Goal: Task Accomplishment & Management: Manage account settings

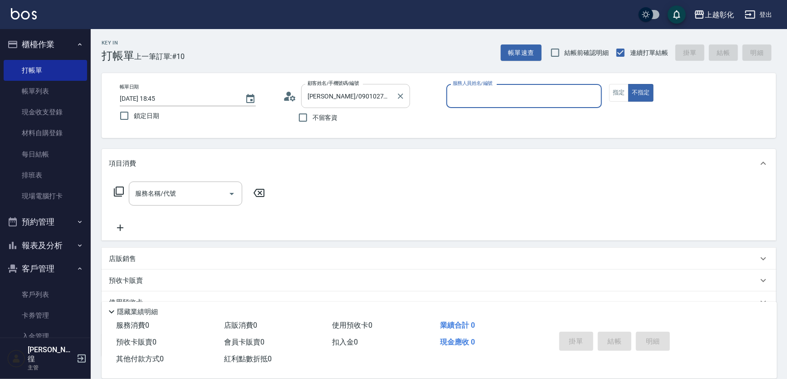
click at [335, 95] on input "[PERSON_NAME]/0901027277/null" at bounding box center [348, 96] width 87 height 16
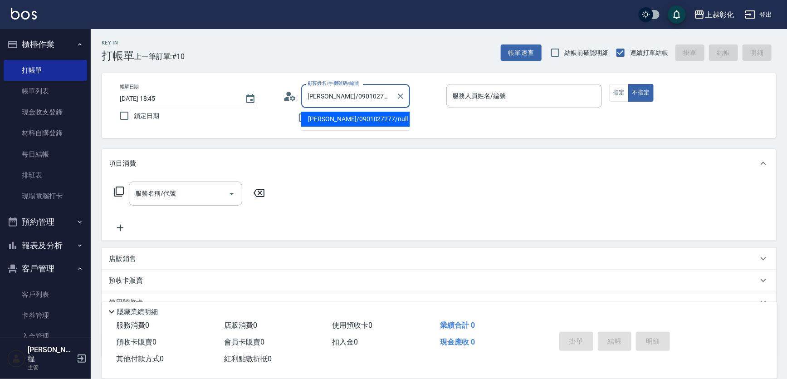
click at [335, 95] on input "[PERSON_NAME]/0901027277/null" at bounding box center [348, 96] width 87 height 16
drag, startPoint x: 335, startPoint y: 95, endPoint x: 300, endPoint y: 90, distance: 36.3
click at [335, 95] on input "[PERSON_NAME]/0901027277/null" at bounding box center [348, 96] width 87 height 16
type input "1"
type input "[PERSON_NAME]/0901339199/null"
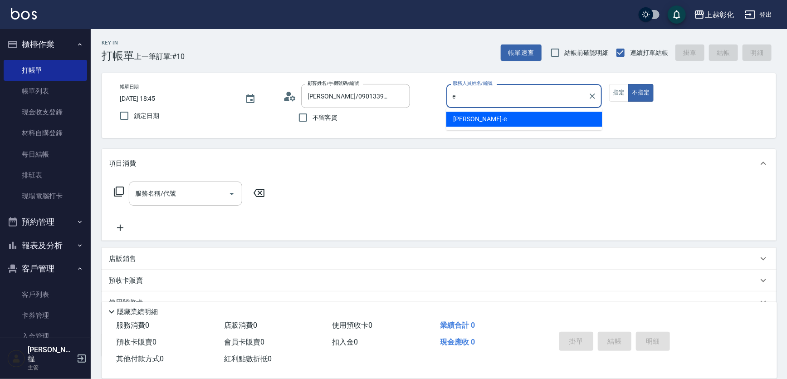
type input "[PERSON_NAME]-e"
type button "false"
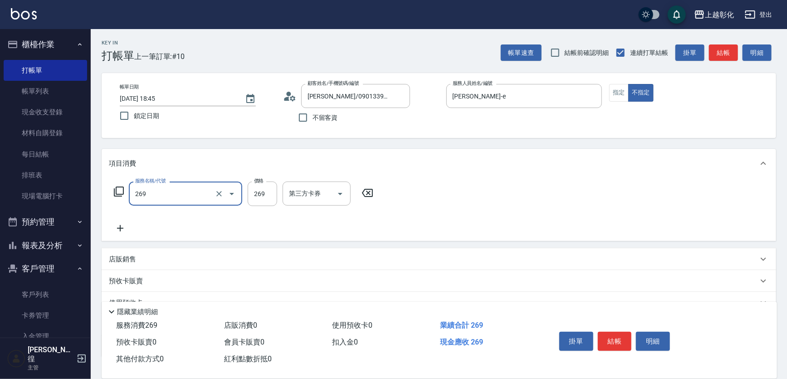
type input "一般洗剪(269)"
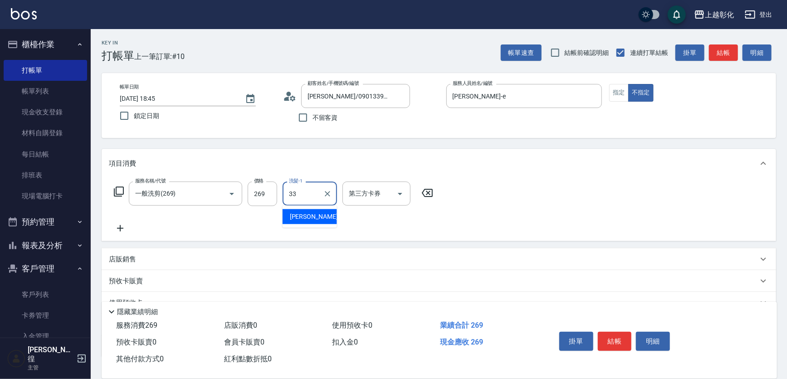
type input "林渝婷-33"
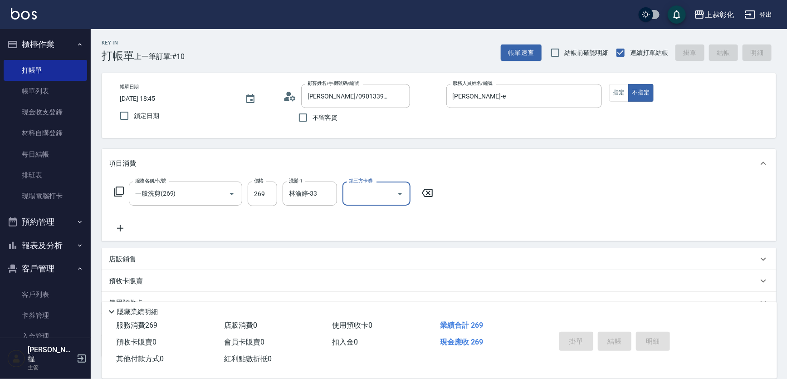
type input "[DATE] 19:17"
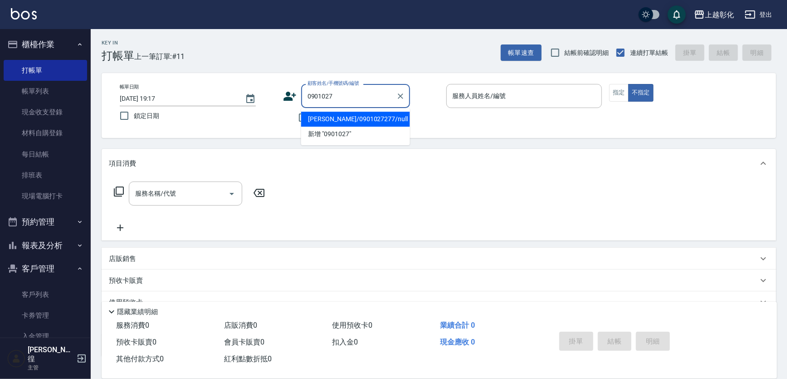
type input "[PERSON_NAME]/0901027277/null"
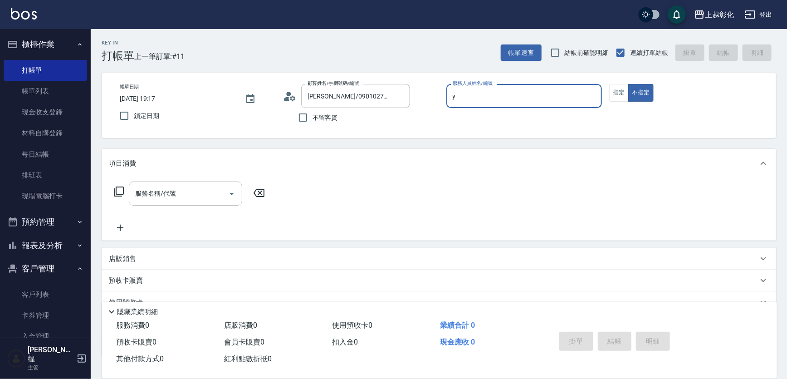
type input "[PERSON_NAME]-Y"
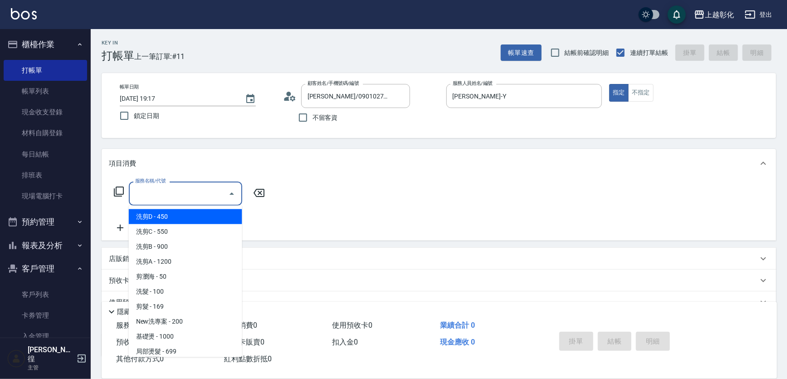
click at [187, 195] on input "服務名稱/代號" at bounding box center [179, 194] width 92 height 16
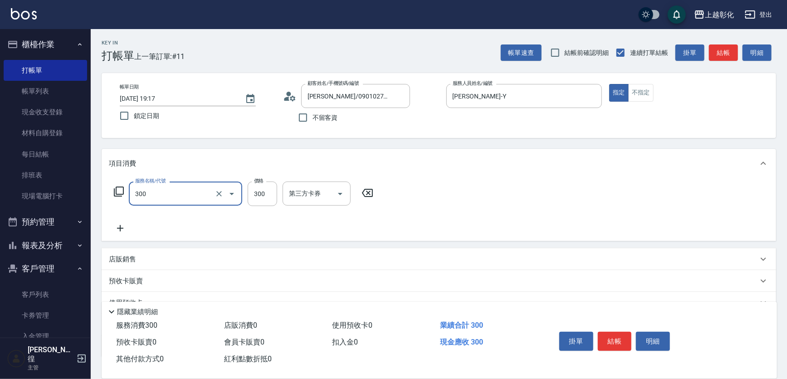
type input "A級剪髮(300)"
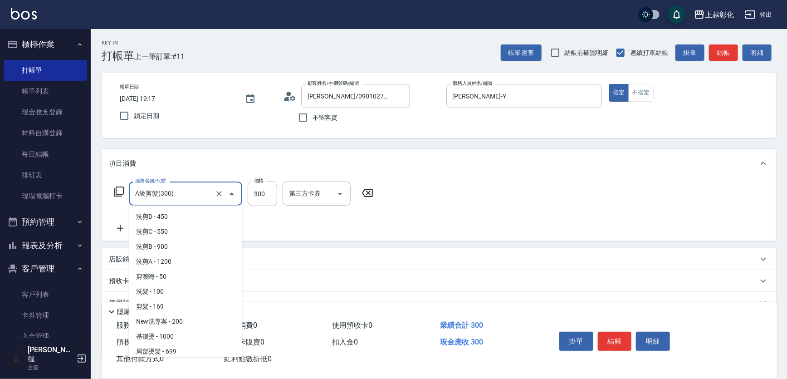
click at [181, 186] on input "A級剪髮(300)" at bounding box center [173, 194] width 80 height 16
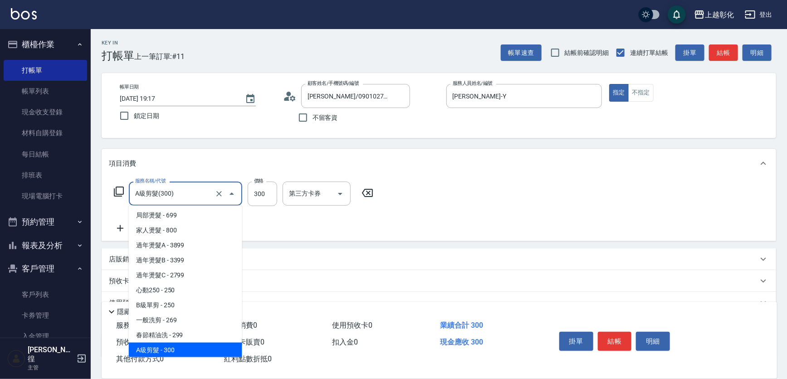
drag, startPoint x: 181, startPoint y: 186, endPoint x: 172, endPoint y: 184, distance: 8.9
click at [172, 184] on div "A級剪髮(300) 服務名稱/代號" at bounding box center [185, 194] width 113 height 24
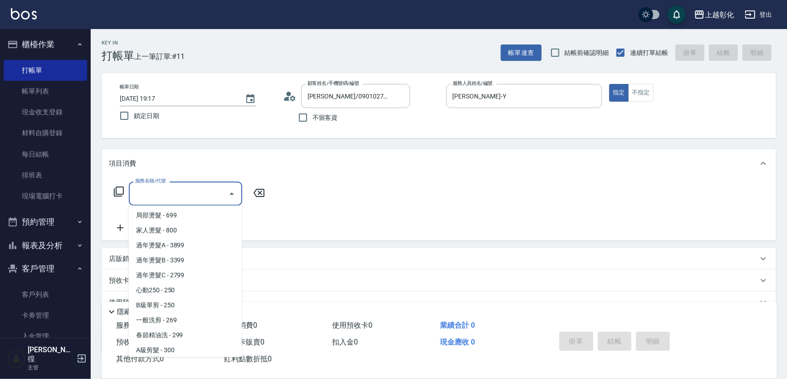
scroll to position [0, 0]
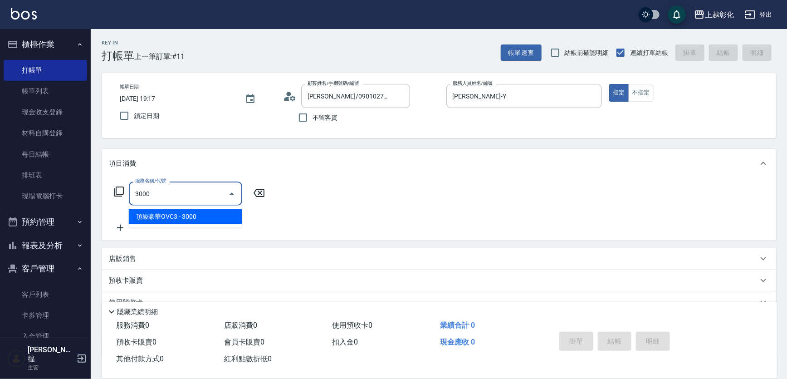
type input "頂級豪華OVC3(3000)"
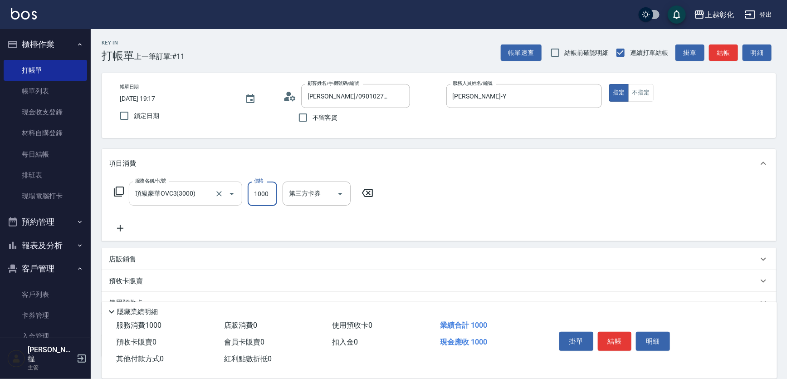
type input "1000"
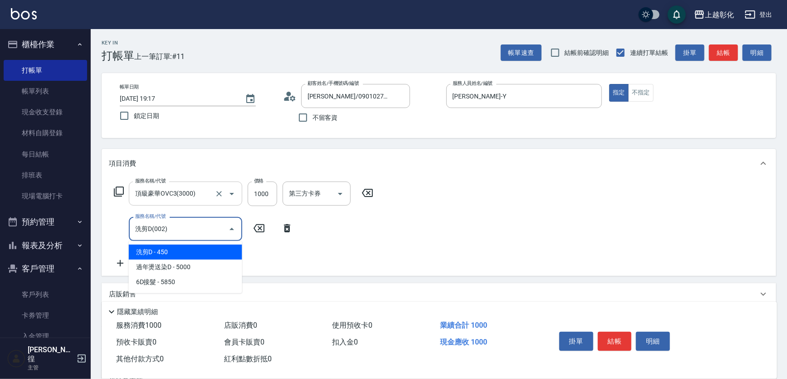
type input "洗剪D(002)"
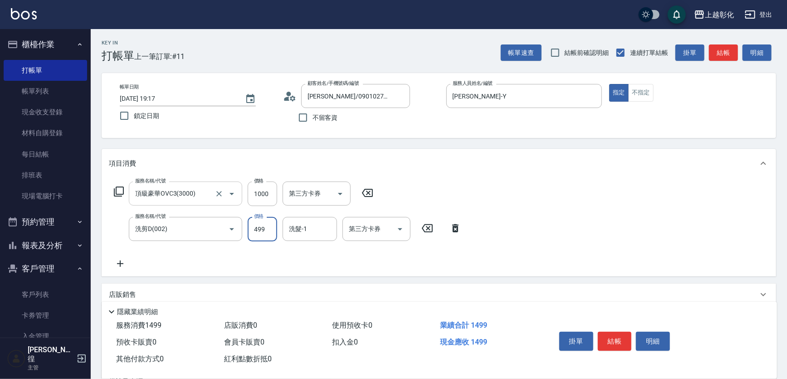
type input "499"
type input "林渝婷-33"
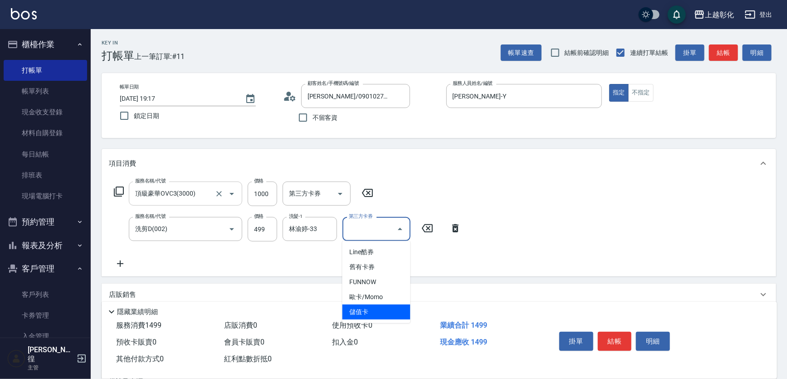
type input "儲值卡"
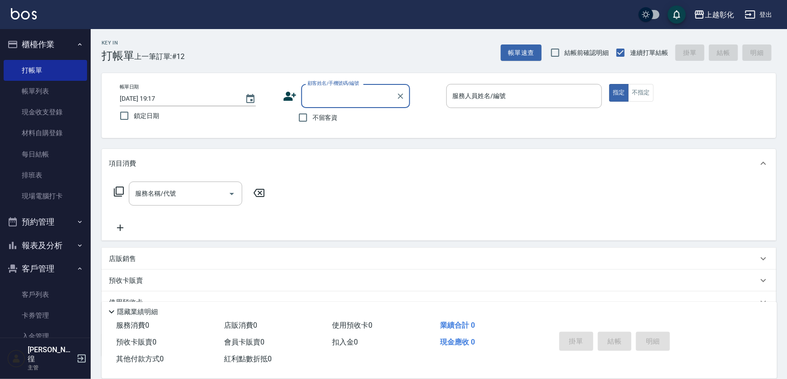
click at [323, 124] on label "不留客資" at bounding box center [316, 117] width 44 height 19
click at [313, 124] on input "不留客資" at bounding box center [303, 117] width 19 height 19
checkbox input "true"
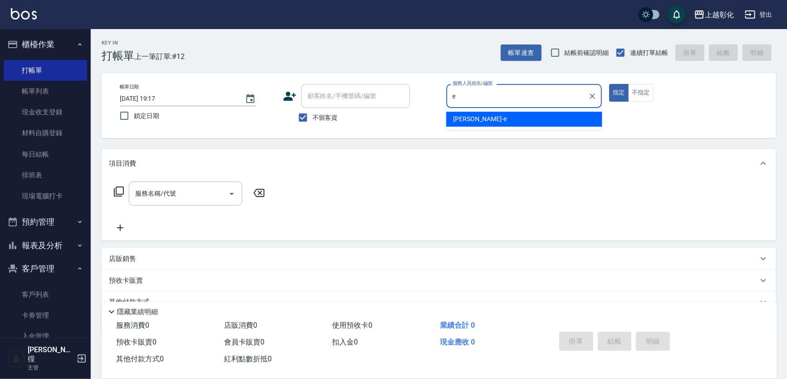
type input "[PERSON_NAME]-e"
type button "true"
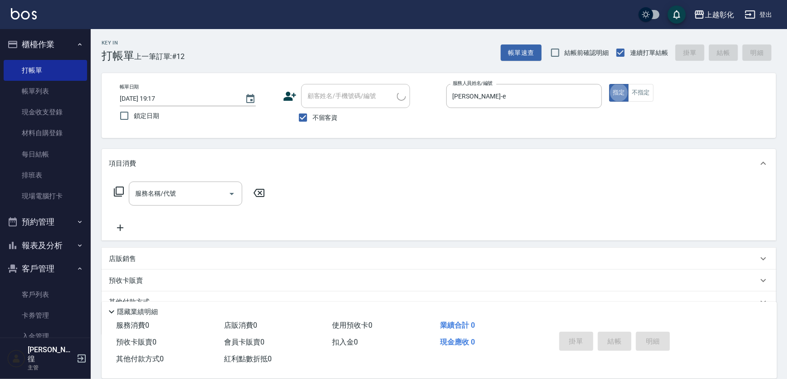
type input "房東/047259191/"
type input "上越彰化-99"
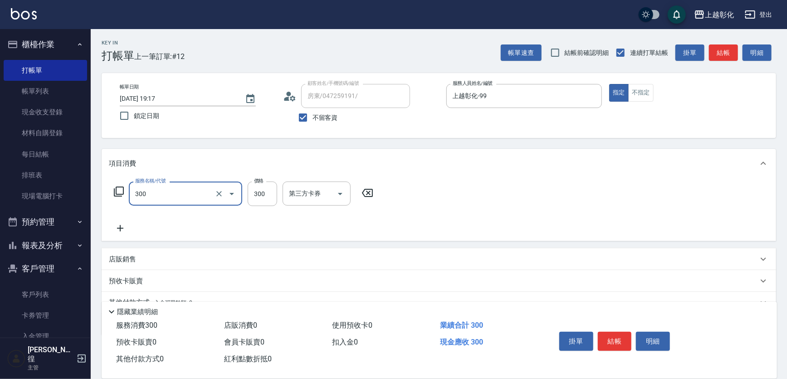
type input "A級剪髮(300)"
click at [544, 85] on div "上越彰化-99 服務人員姓名/編號" at bounding box center [525, 96] width 156 height 24
type input "250"
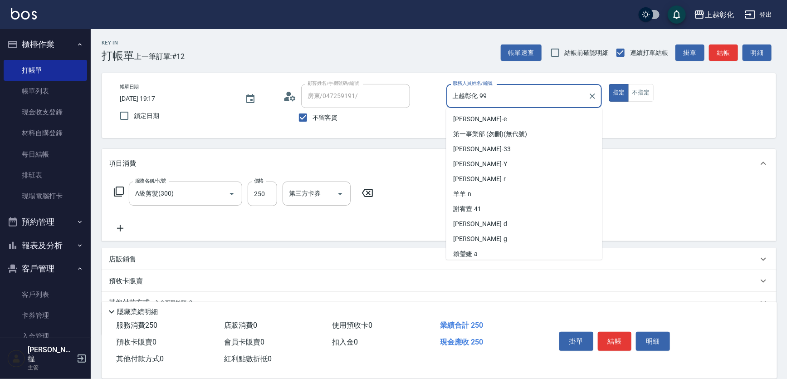
click at [544, 85] on div "上越彰化-99 服務人員姓名/編號" at bounding box center [525, 96] width 156 height 24
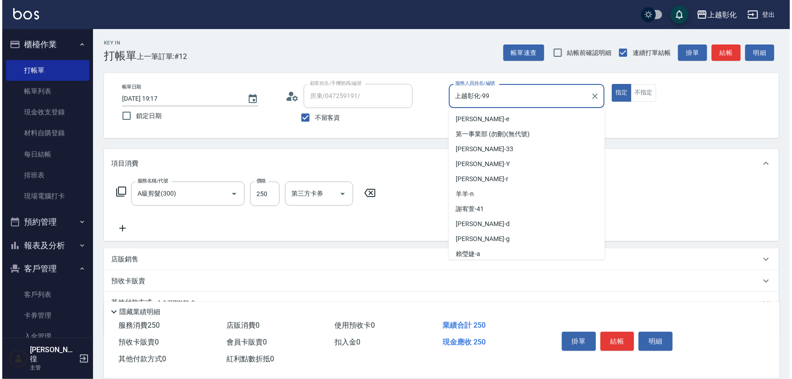
scroll to position [46, 0]
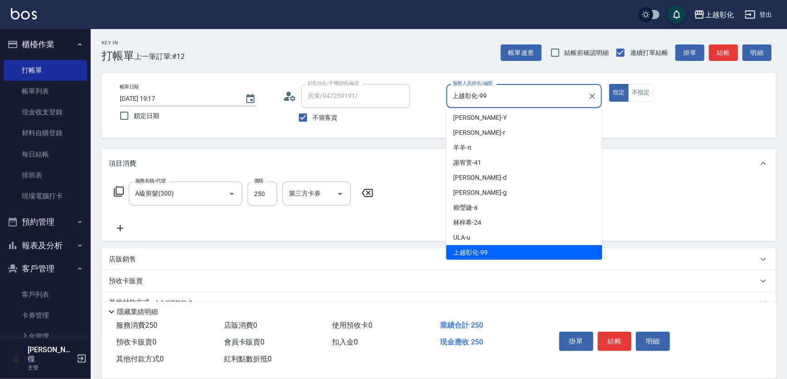
click at [544, 85] on div "上越彰化-99 服務人員姓名/編號" at bounding box center [525, 96] width 156 height 24
drag, startPoint x: 544, startPoint y: 85, endPoint x: 534, endPoint y: 84, distance: 9.7
click at [542, 86] on div "上越彰化-99 服務人員姓名/編號" at bounding box center [525, 96] width 156 height 24
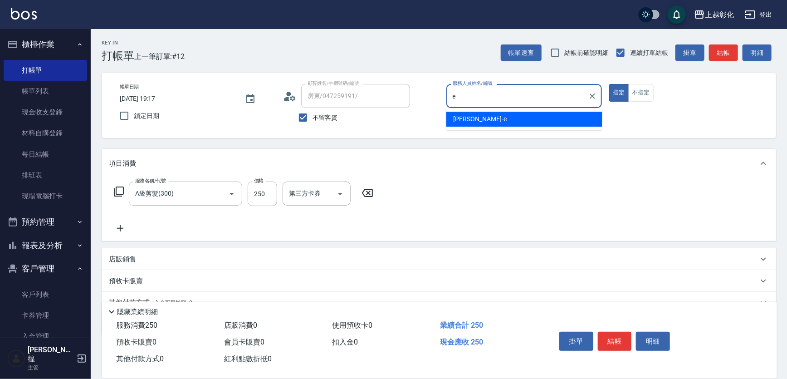
type input "[PERSON_NAME]-e"
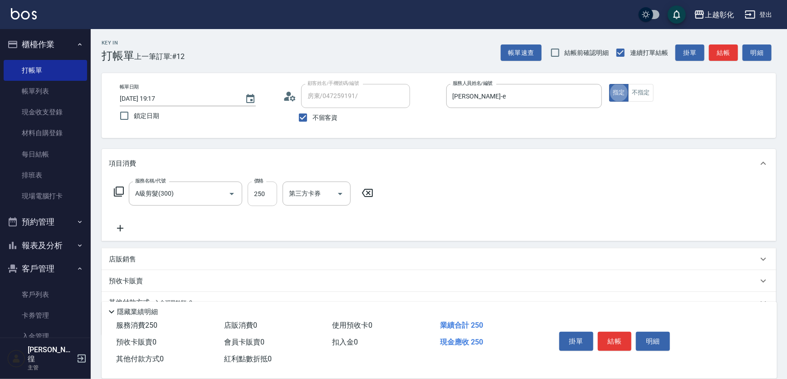
click at [259, 201] on input "250" at bounding box center [263, 194] width 30 height 25
type input "250"
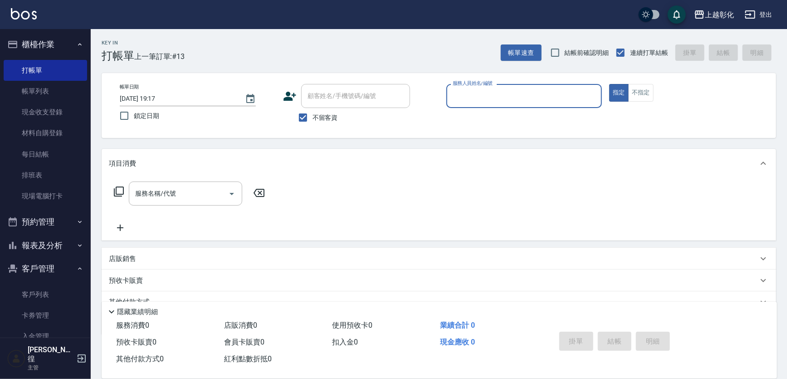
click at [322, 108] on label "不留客資" at bounding box center [316, 117] width 44 height 19
click at [313, 108] on input "不留客資" at bounding box center [303, 117] width 19 height 19
checkbox input "false"
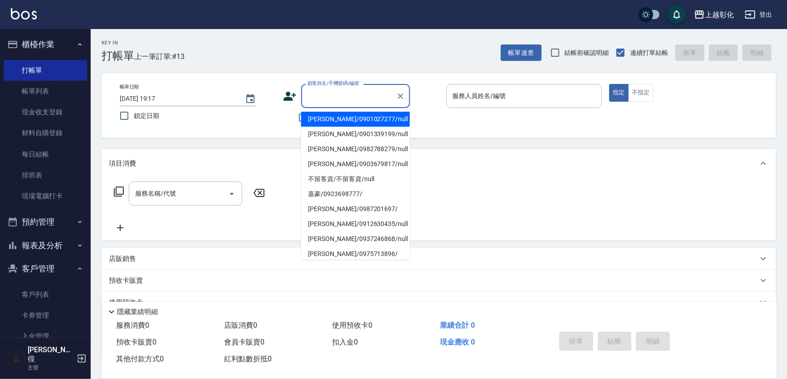
click at [337, 90] on input "顧客姓名/手機號碼/編號" at bounding box center [348, 96] width 87 height 16
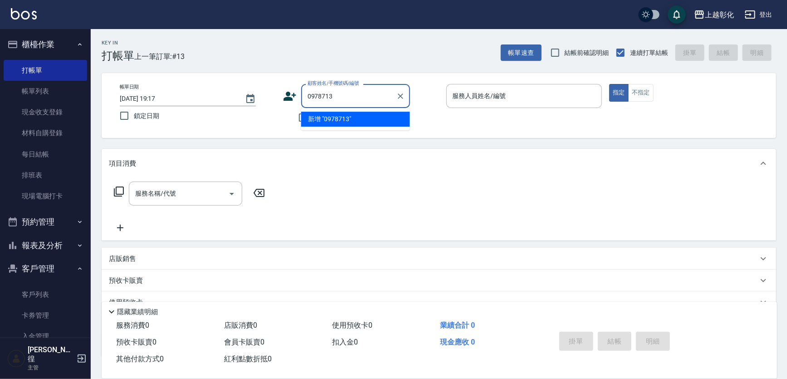
click at [336, 101] on input "0978713" at bounding box center [348, 96] width 87 height 16
type input "[PERSON_NAME]/0975713896/"
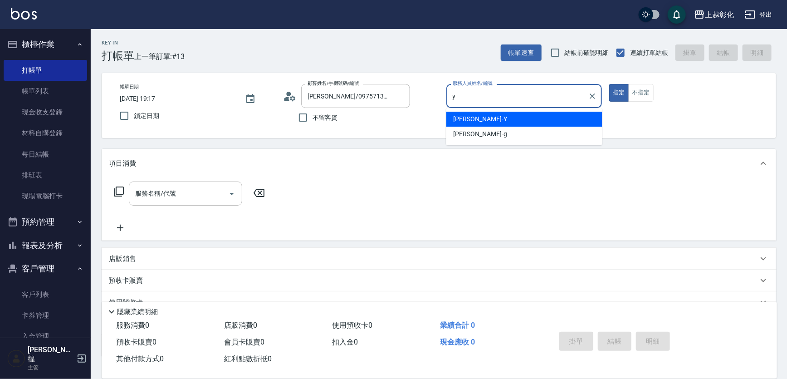
type input "[PERSON_NAME]-Y"
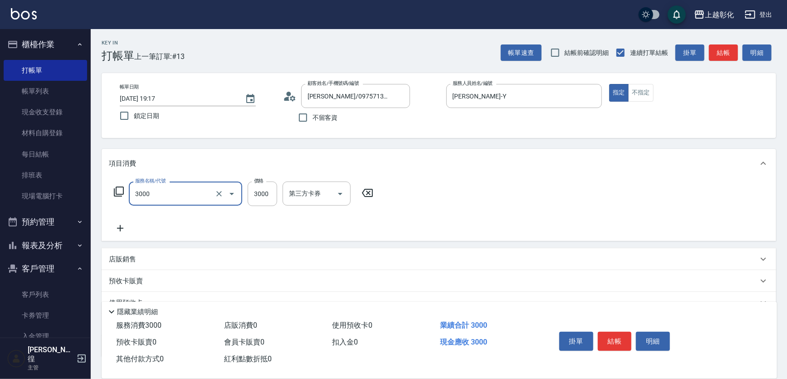
type input "頂級豪華OVC3(3000)"
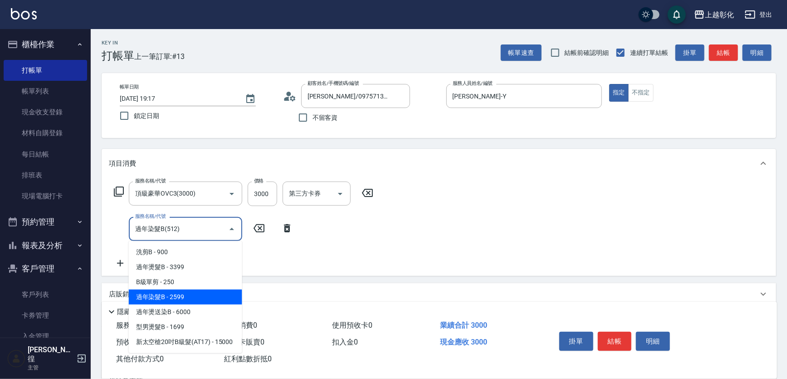
type input "過年染髮B(512)"
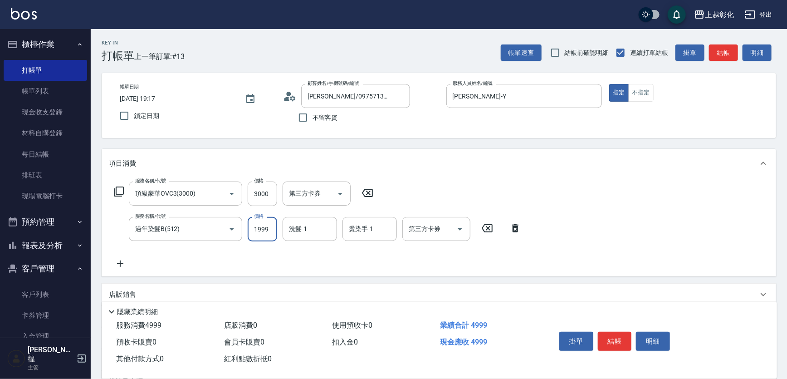
type input "1999"
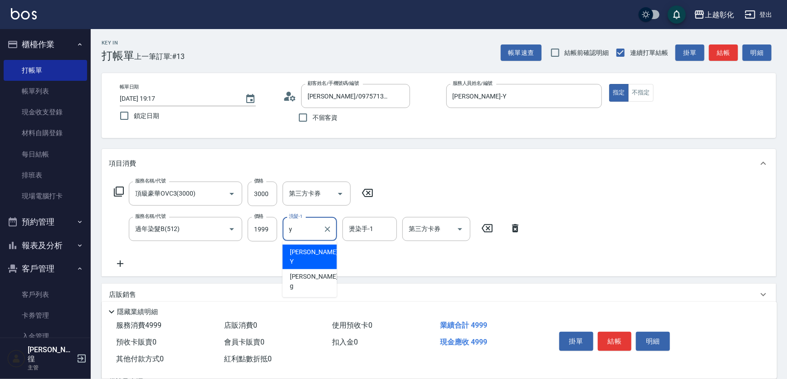
type input "[PERSON_NAME]-Y"
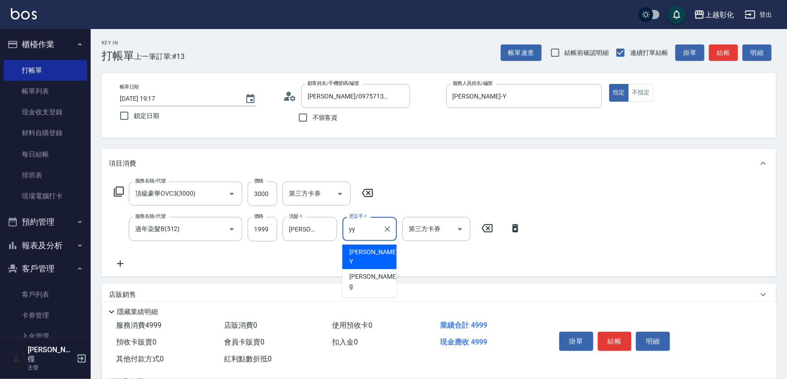
type input "yy"
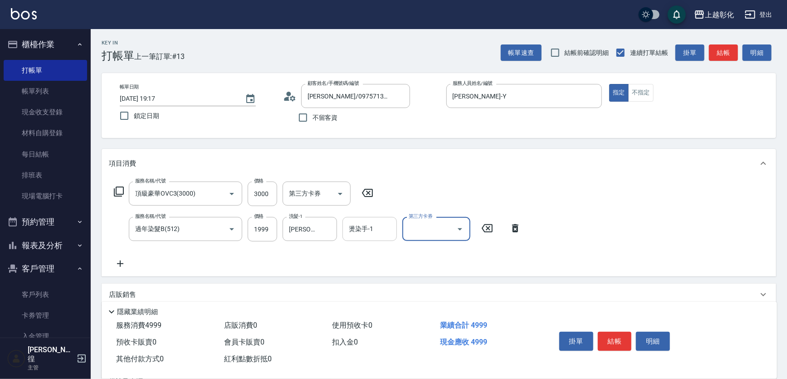
click at [362, 231] on input "燙染手-1" at bounding box center [370, 229] width 46 height 16
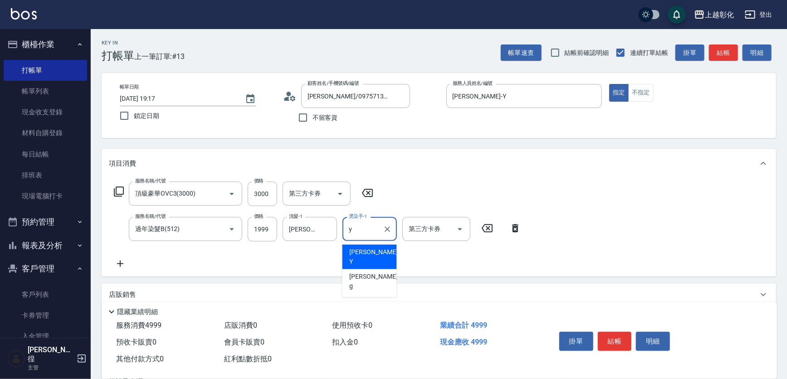
type input "[PERSON_NAME]-Y"
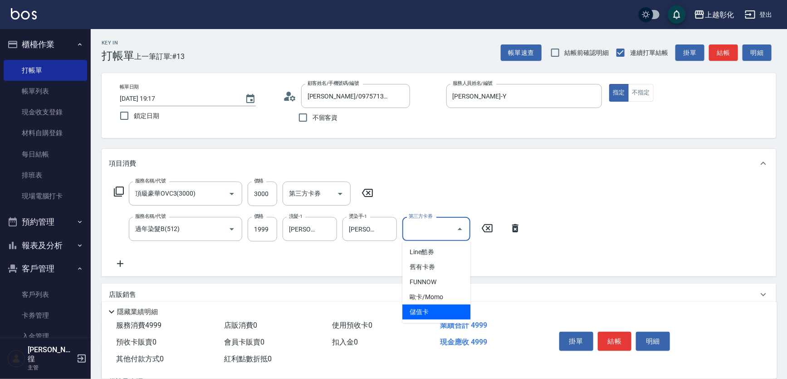
type input "儲值卡"
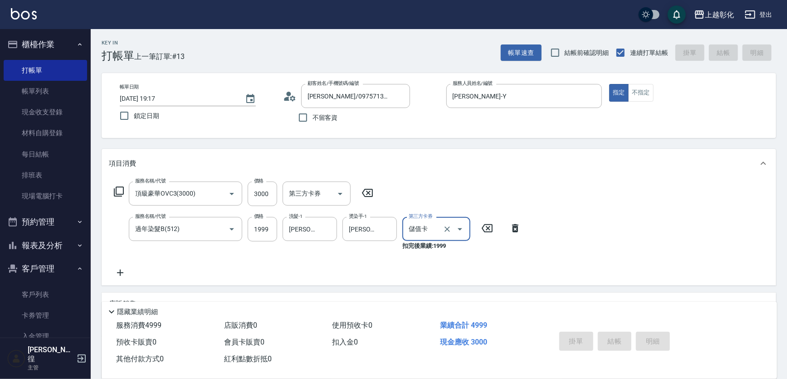
type input "[DATE] 19:18"
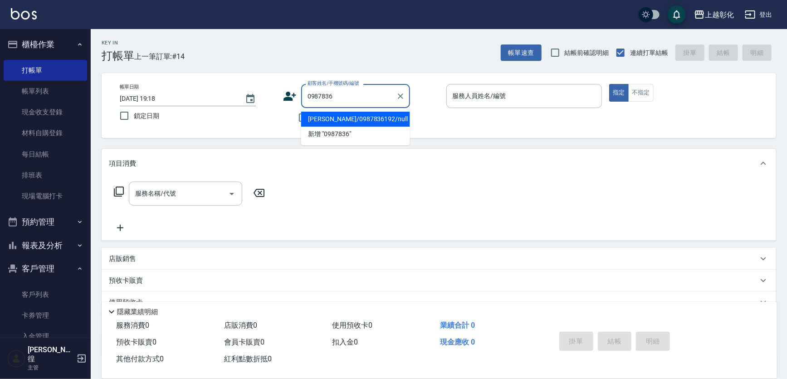
type input "[PERSON_NAME]/0987836192/null"
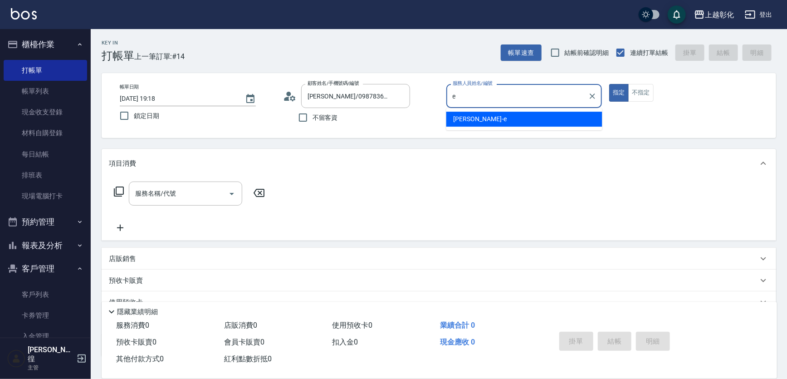
type input "[PERSON_NAME]-e"
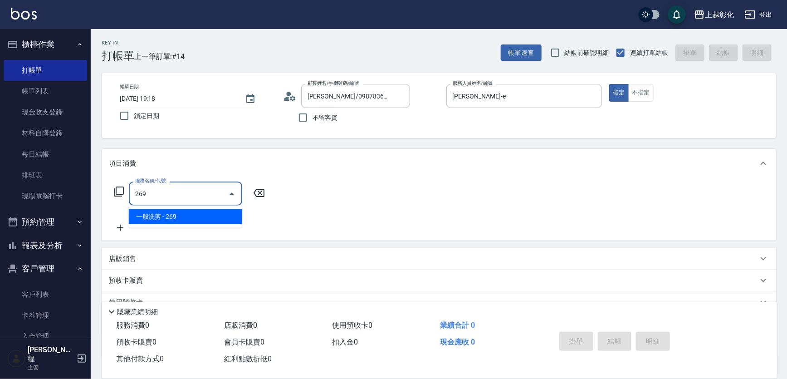
type input "一般洗剪(269)"
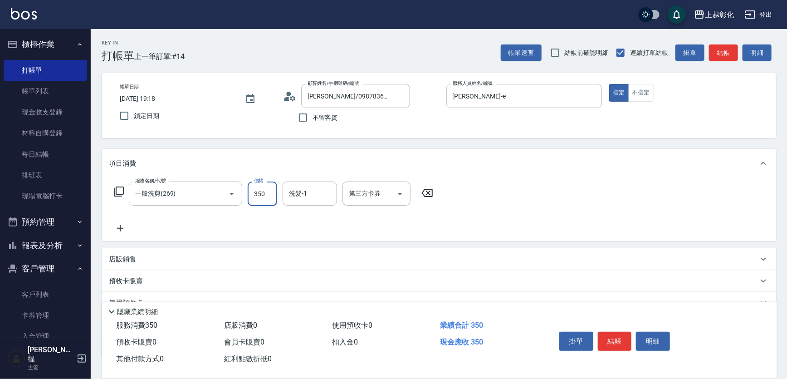
type input "350"
type input "[PERSON_NAME]-41"
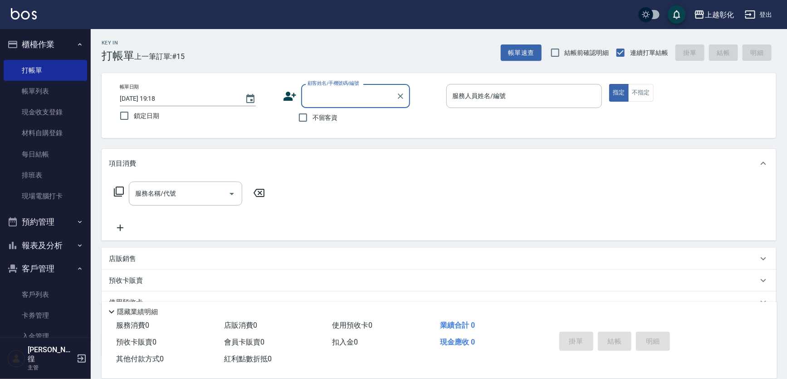
click at [325, 114] on span "不留客資" at bounding box center [325, 118] width 25 height 10
click at [313, 114] on input "不留客資" at bounding box center [303, 117] width 19 height 19
checkbox input "true"
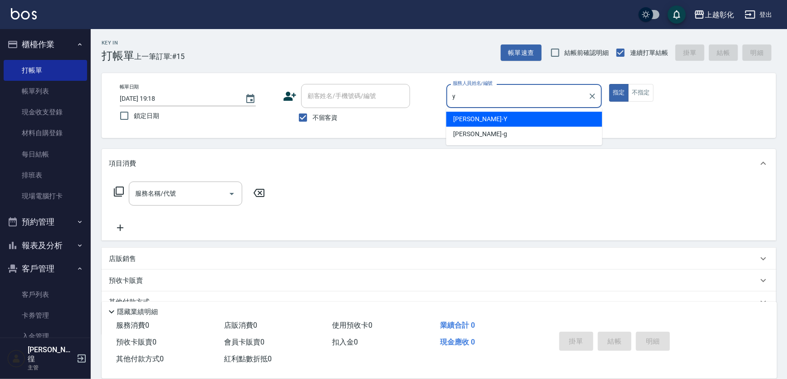
type input "[PERSON_NAME]-Y"
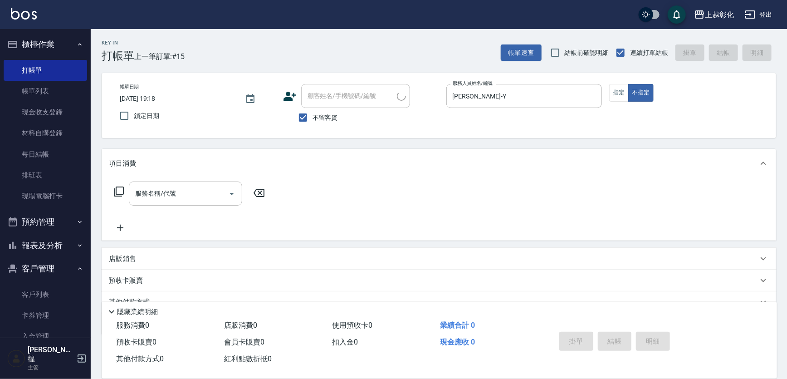
type input "房東/047259191/"
type input "上越彰化-99"
click at [150, 170] on div "項目消費" at bounding box center [439, 163] width 675 height 29
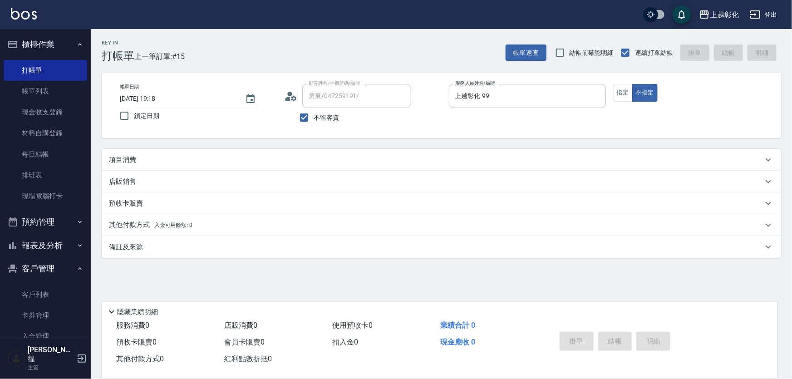
click at [155, 160] on div "項目消費" at bounding box center [436, 160] width 654 height 10
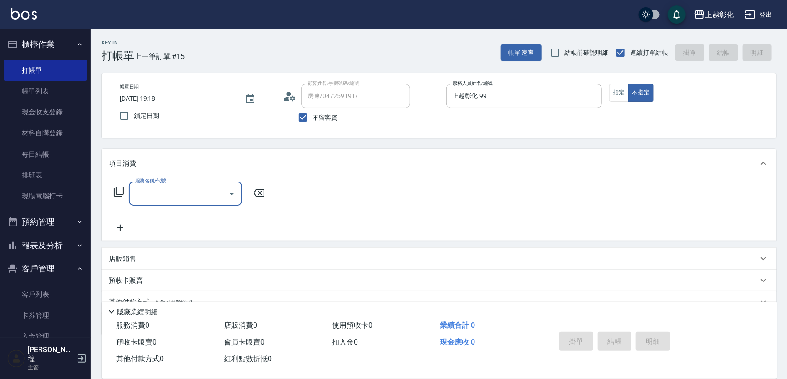
scroll to position [0, 0]
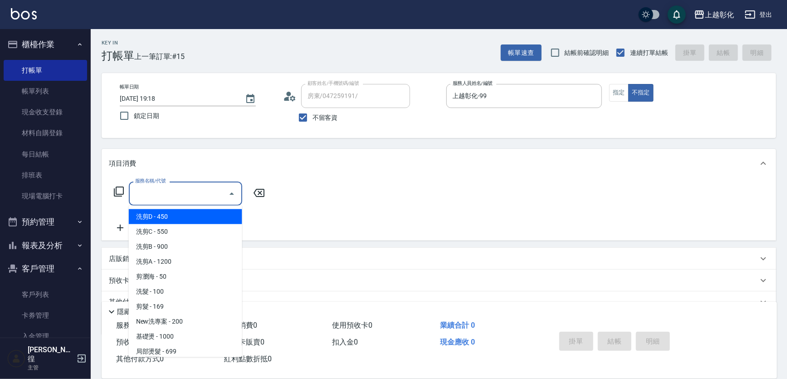
click at [152, 186] on input "服務名稱/代號" at bounding box center [179, 194] width 92 height 16
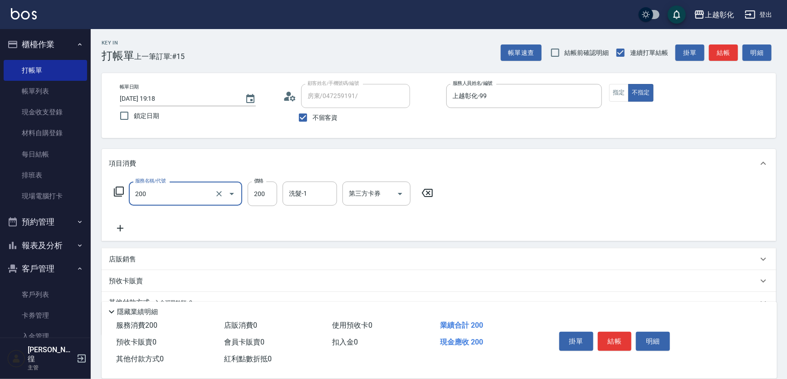
type input "New洗專案(200)"
type input "200"
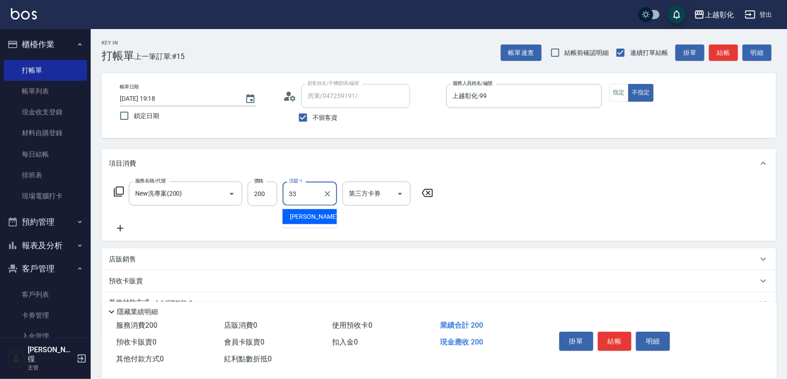
type input "林渝婷-33"
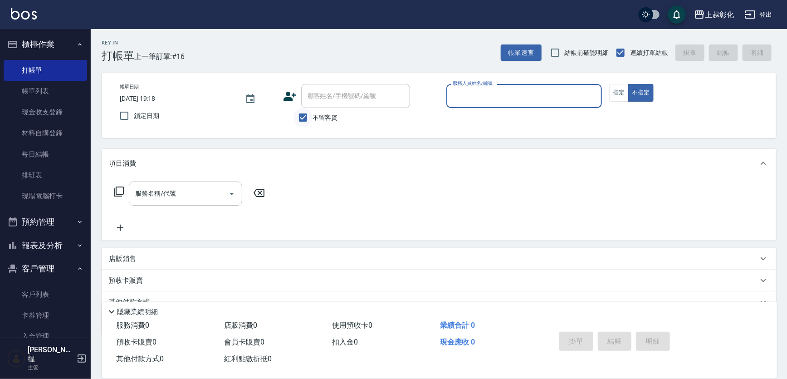
click at [308, 116] on input "不留客資" at bounding box center [303, 117] width 19 height 19
checkbox input "false"
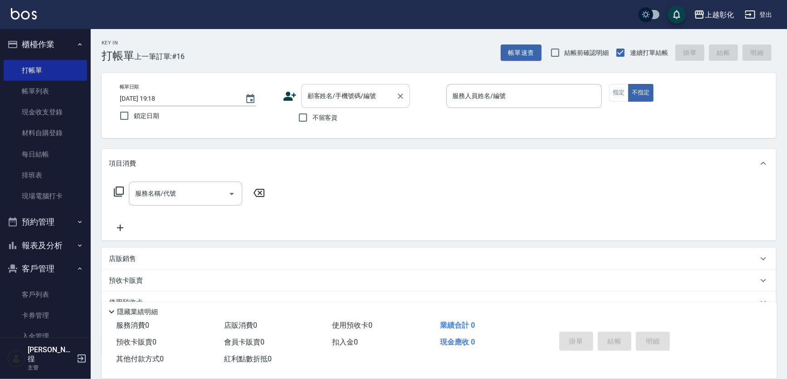
click at [315, 95] on input "顧客姓名/手機號碼/編號" at bounding box center [348, 96] width 87 height 16
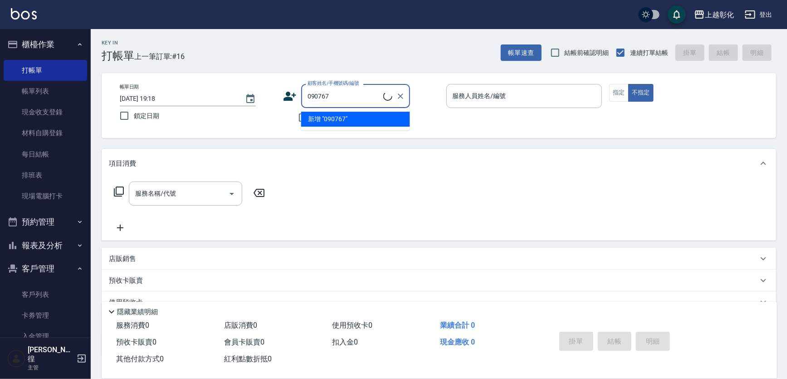
type input "[PERSON_NAME]先生/0907674066/"
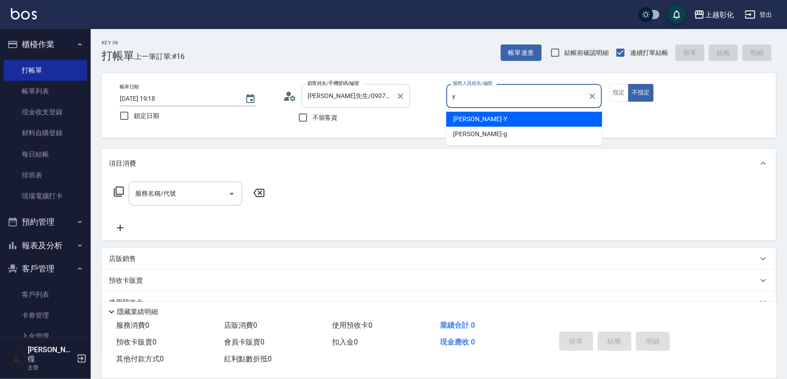
type input "[PERSON_NAME]-Y"
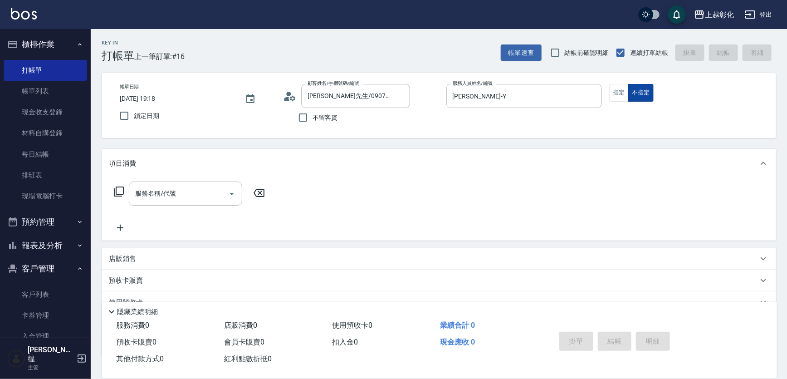
click at [630, 94] on button "不指定" at bounding box center [641, 93] width 25 height 18
click at [622, 93] on button "指定" at bounding box center [620, 93] width 20 height 18
click at [142, 259] on div "店販銷售" at bounding box center [434, 259] width 650 height 10
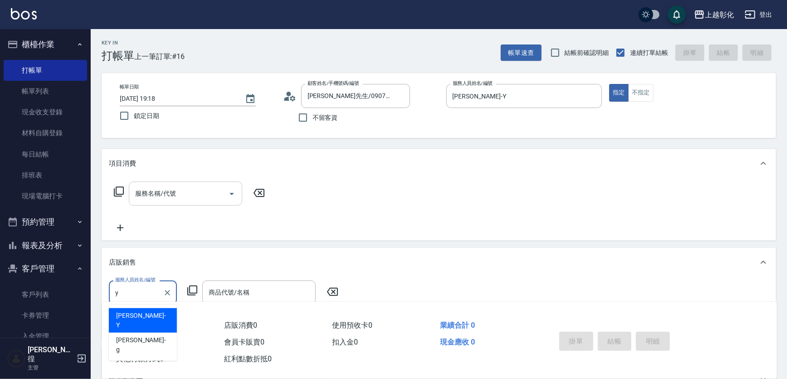
type input "[PERSON_NAME]-Y"
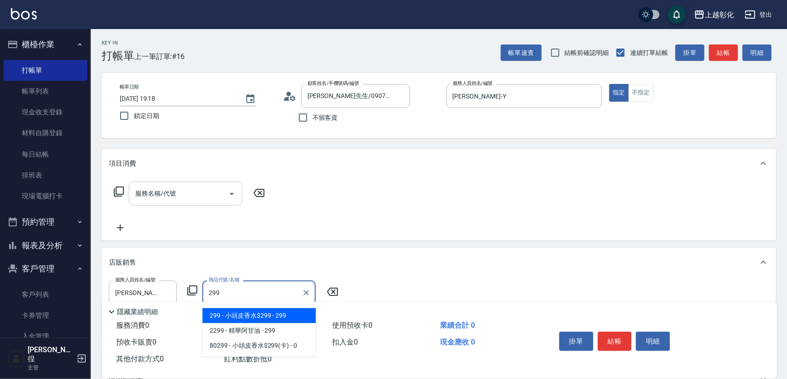
type input "小頭皮香水$299"
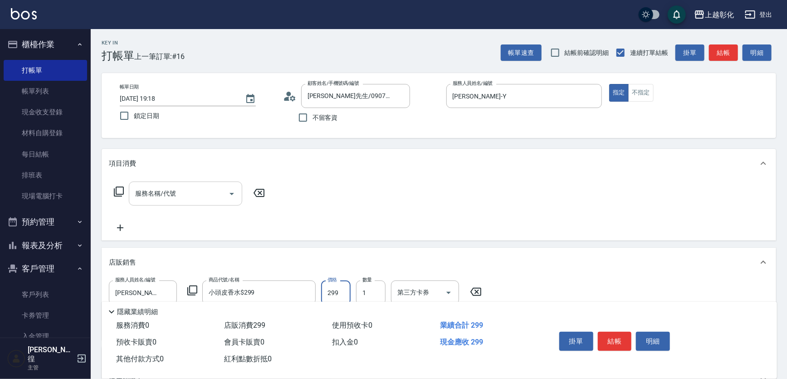
type input "[DATE] 19:19"
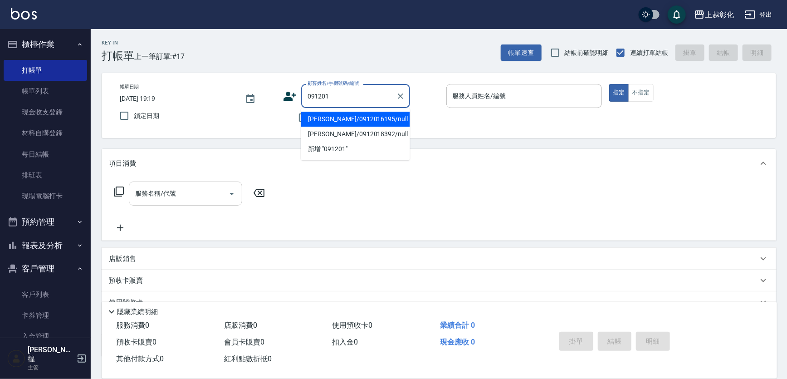
type input "[PERSON_NAME]/0912016195/null"
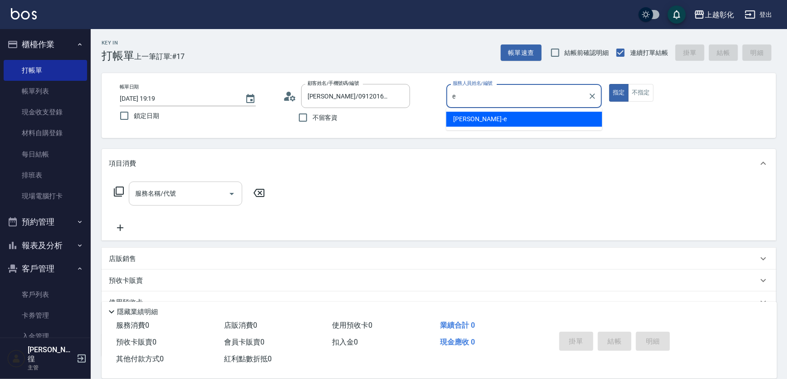
type input "[PERSON_NAME]-e"
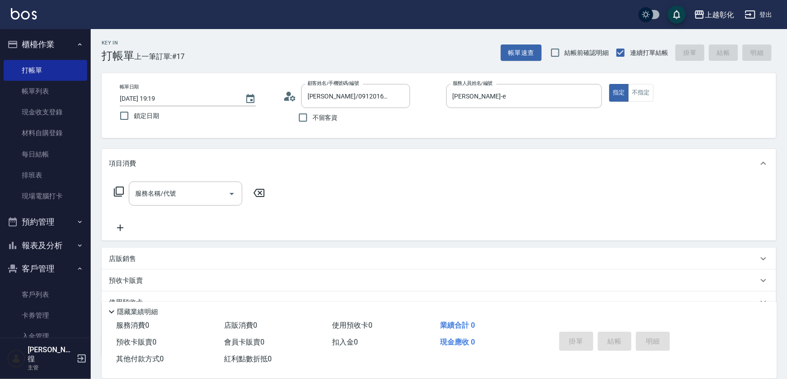
click at [650, 82] on div "帳單日期 [DATE] 19:19 鎖定日期 顧客姓名/手機號碼/編號 [PERSON_NAME]/0912016195/null 顧客姓名/手機號碼/編號 …" at bounding box center [439, 105] width 675 height 65
click at [649, 90] on button "不指定" at bounding box center [641, 93] width 25 height 18
click at [182, 197] on input "服務名稱/代號" at bounding box center [179, 194] width 92 height 16
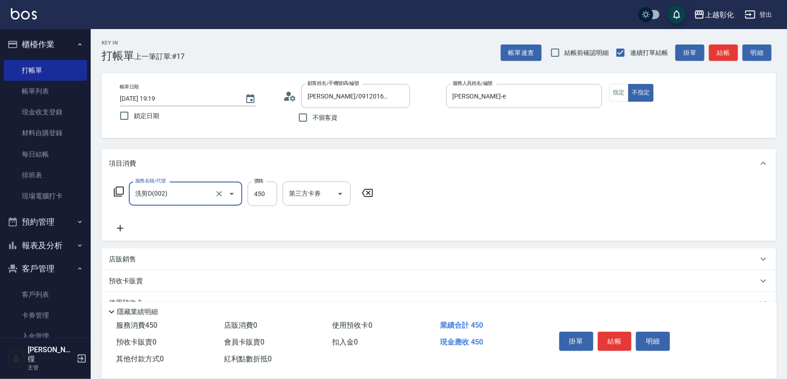
type input "洗剪D(002)"
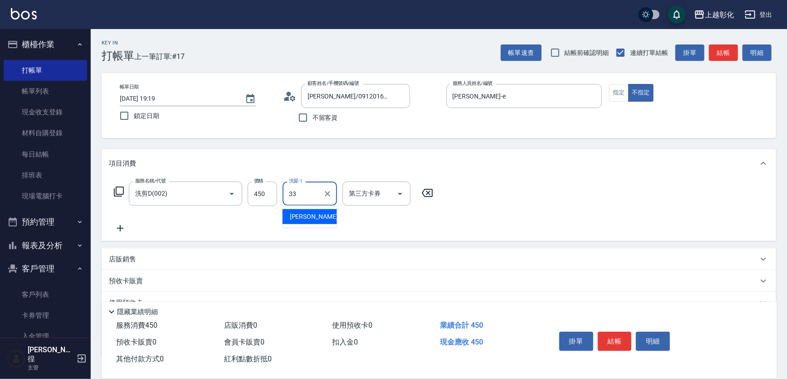
type input "林渝婷-33"
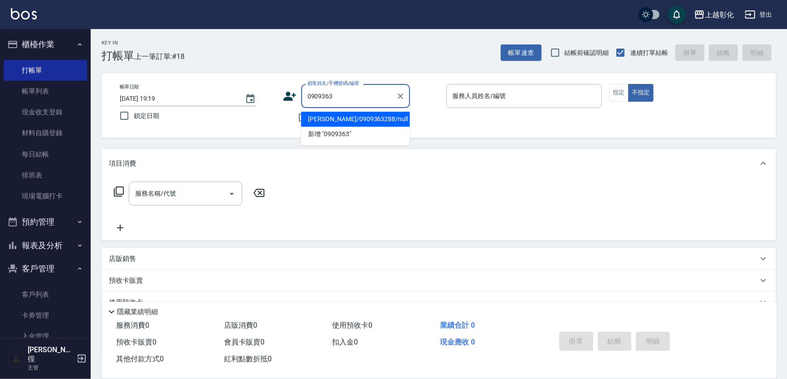
type input "[PERSON_NAME]/0909363288/null"
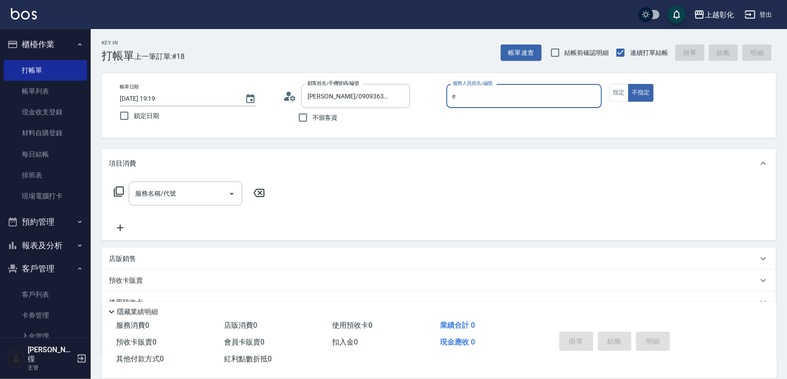
type input "[PERSON_NAME]-e"
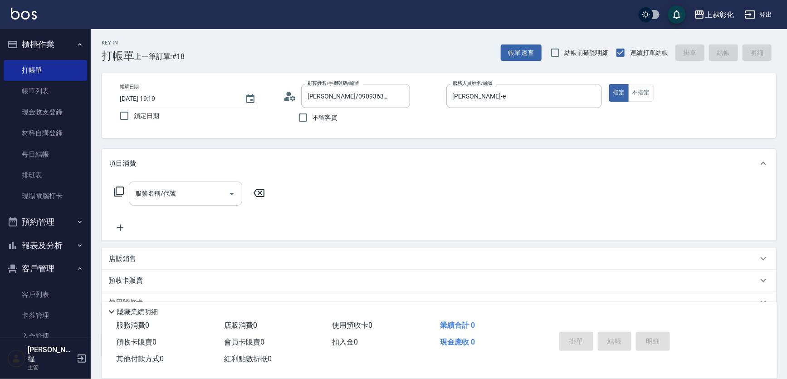
click at [191, 188] on input "服務名稱/代號" at bounding box center [179, 194] width 92 height 16
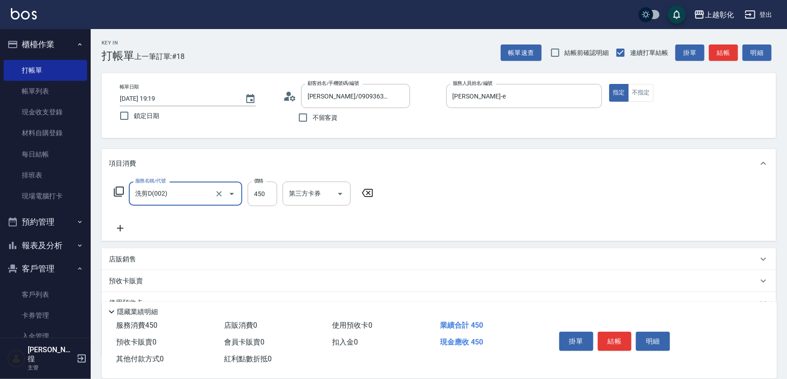
type input "洗剪D(002)"
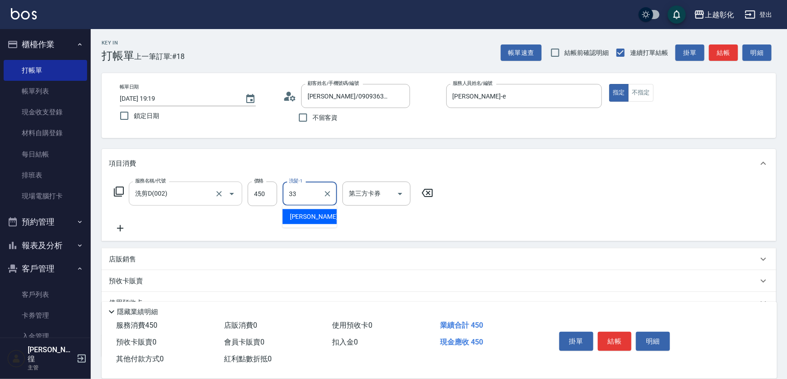
type input "林渝婷-33"
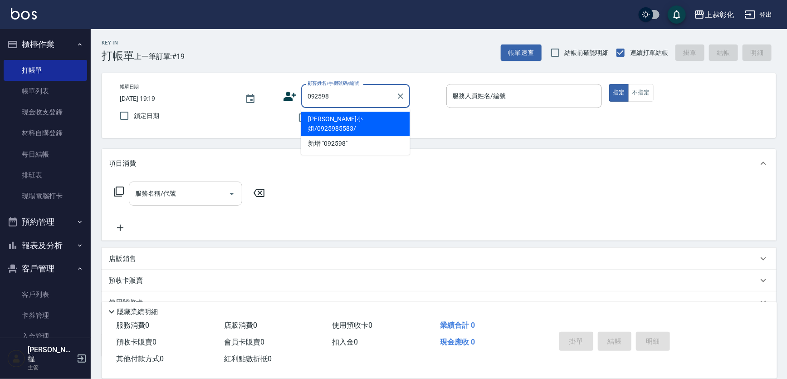
type input "[PERSON_NAME]小姐/0925985583/"
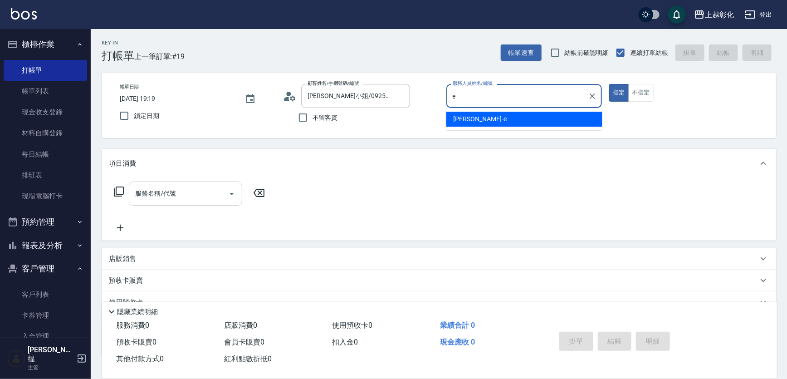
type input "[PERSON_NAME]-e"
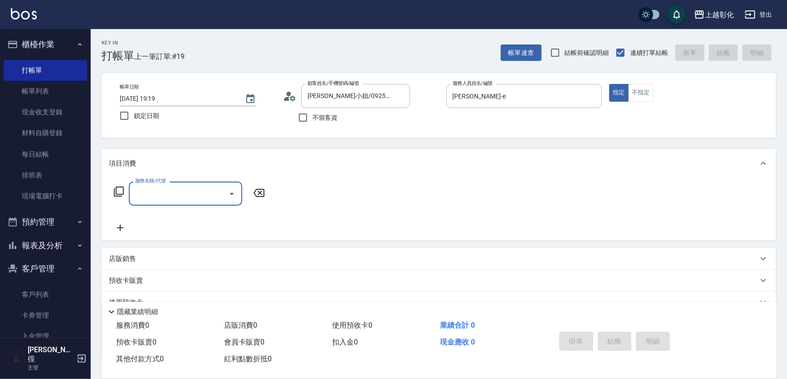
type input "f"
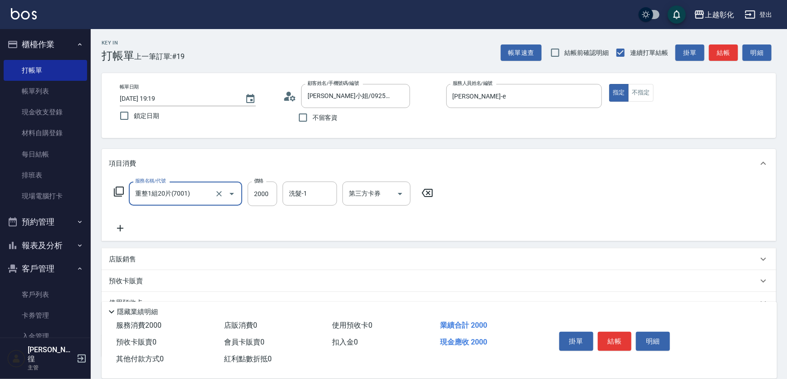
type input "重整1組20片(7001)"
type input "1000"
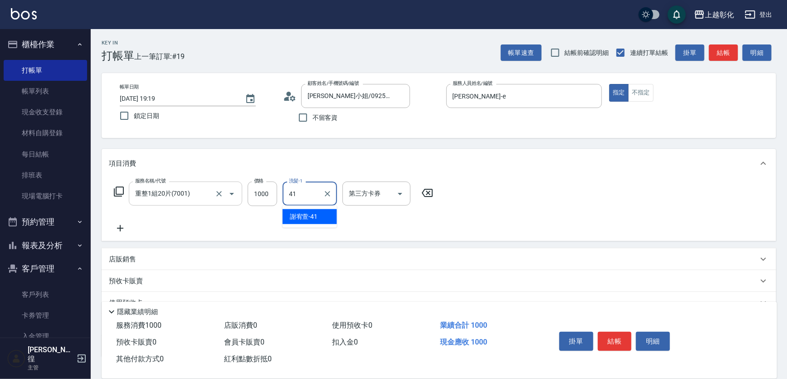
type input "[PERSON_NAME]-41"
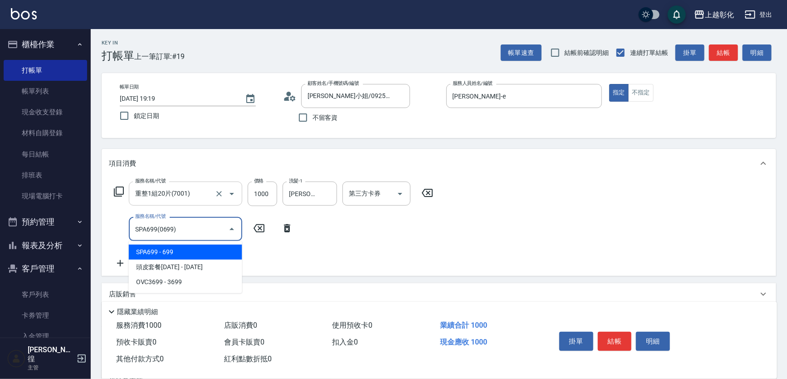
type input "SPA699(0699)"
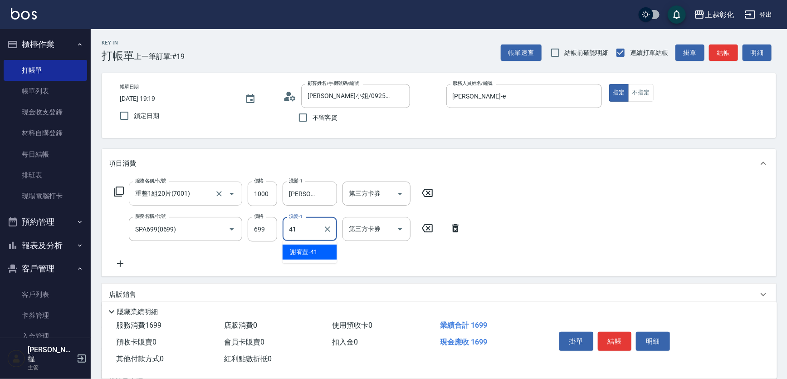
type input "[PERSON_NAME]-41"
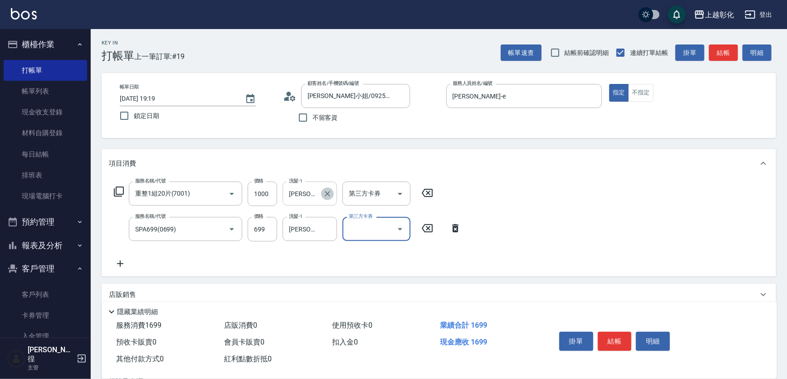
click at [323, 192] on icon "Clear" at bounding box center [327, 193] width 9 height 9
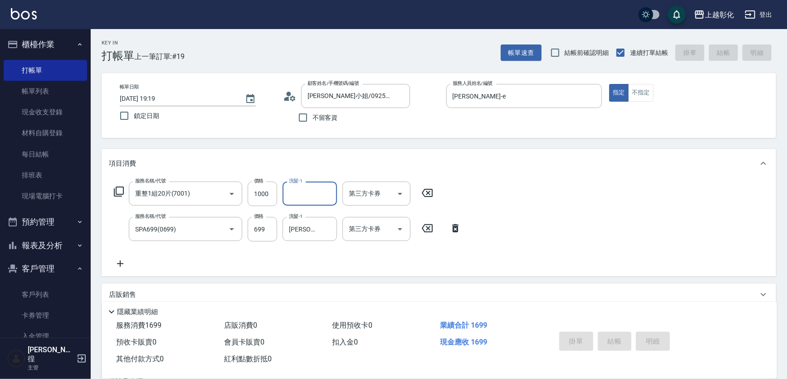
type input "[DATE] 19:20"
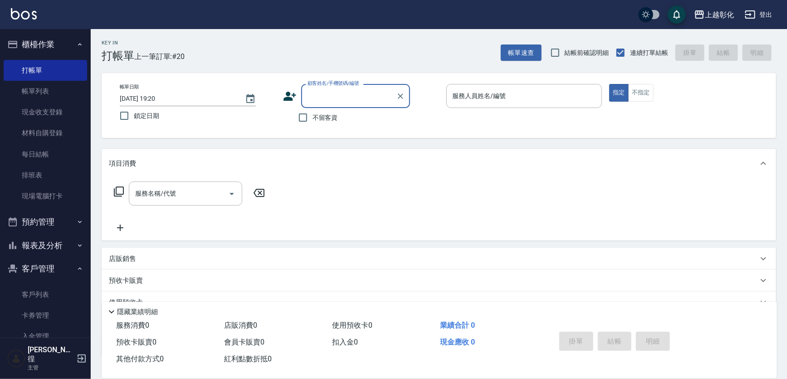
click at [317, 114] on span "不留客資" at bounding box center [325, 118] width 25 height 10
click at [313, 114] on input "不留客資" at bounding box center [303, 117] width 19 height 19
checkbox input "true"
type input "[PERSON_NAME]小姐/0925985583/"
type input "ㄍ"
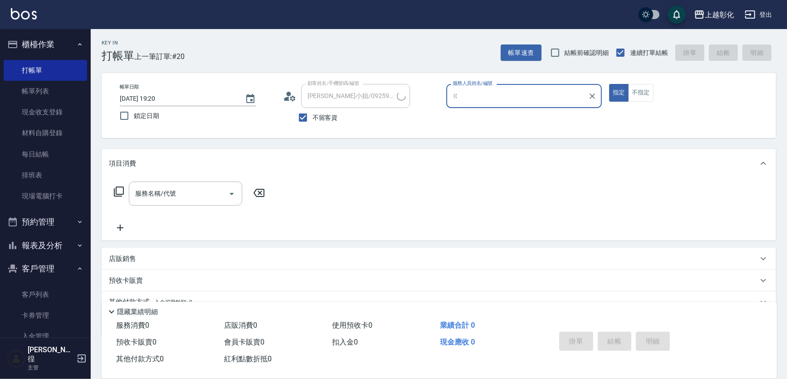
type input "[PERSON_NAME]/0987201697/"
type input "[PERSON_NAME]-e"
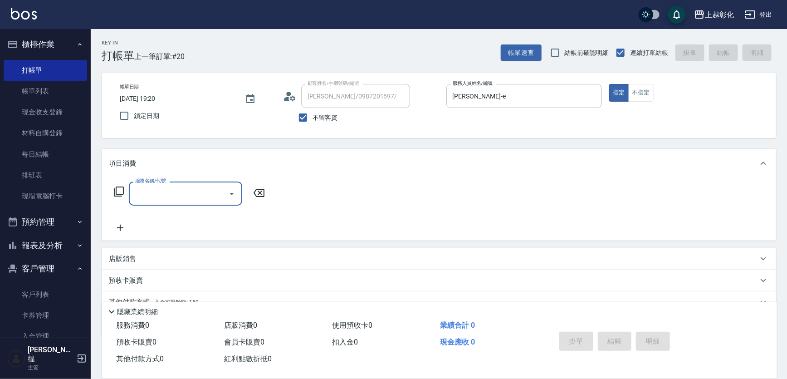
type input "ㄎ"
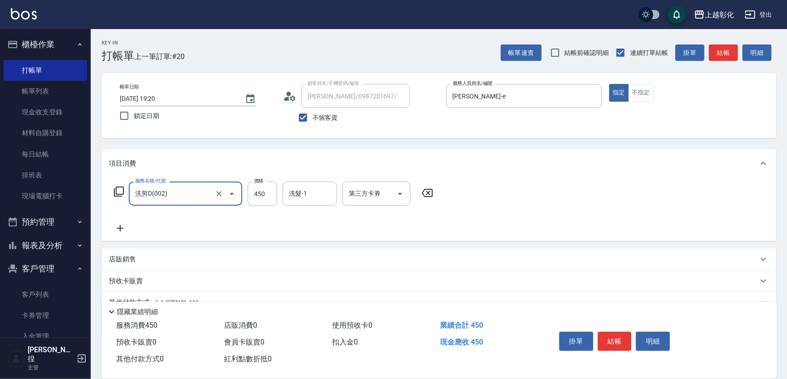
type input "洗剪D(002)"
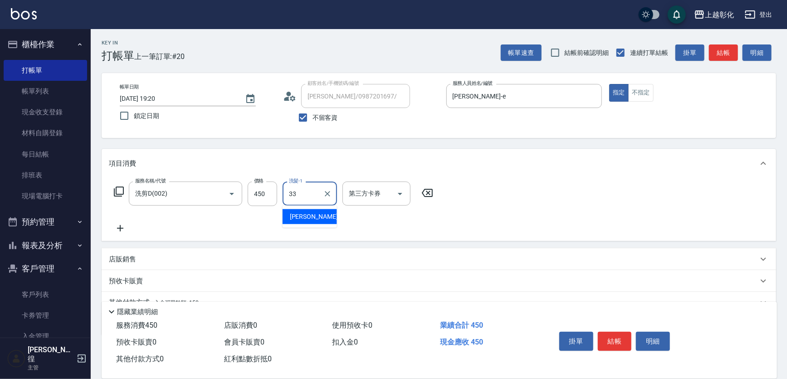
type input "林渝婷-33"
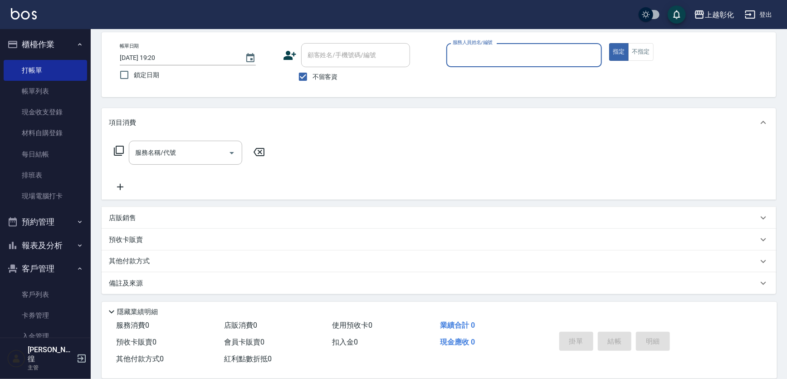
scroll to position [85, 0]
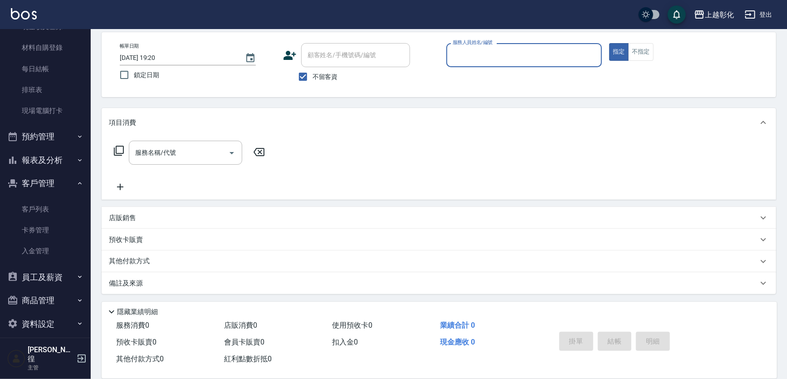
click at [54, 157] on button "報表及分析" at bounding box center [46, 160] width 84 height 24
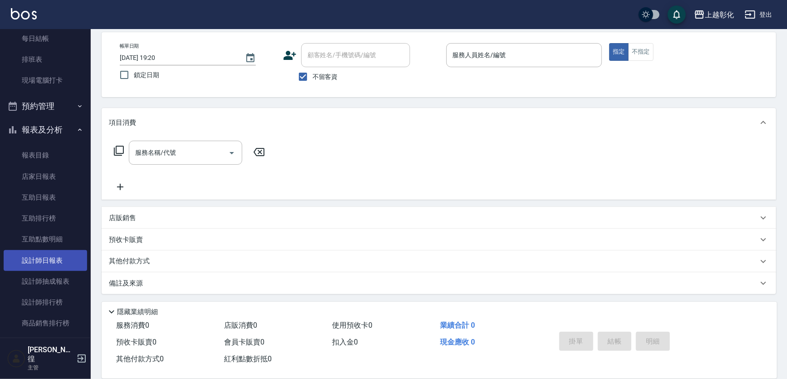
scroll to position [168, 0]
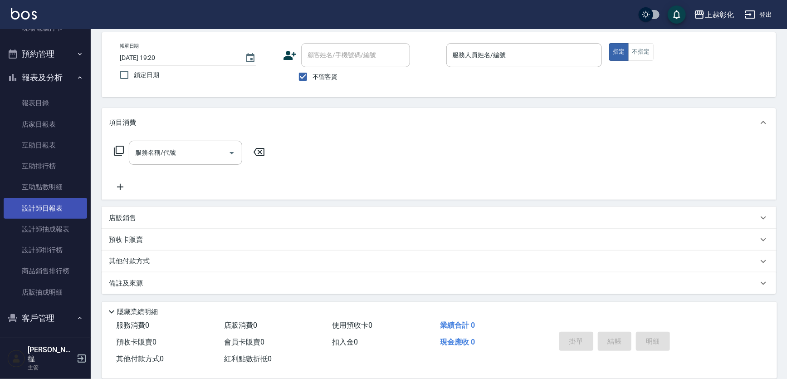
click at [55, 203] on link "設計師日報表" at bounding box center [46, 208] width 84 height 21
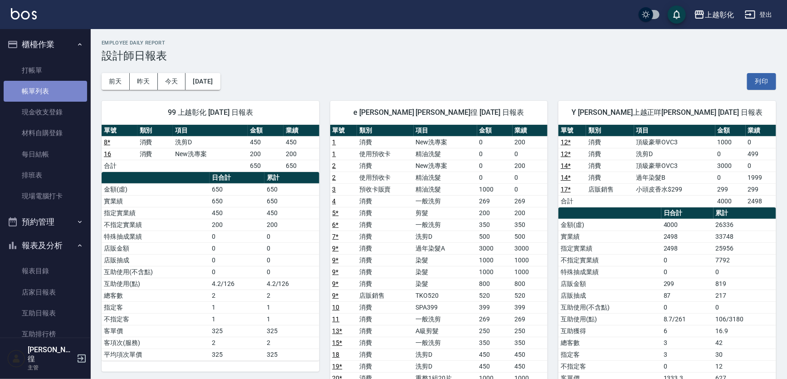
click at [56, 82] on link "帳單列表" at bounding box center [46, 91] width 84 height 21
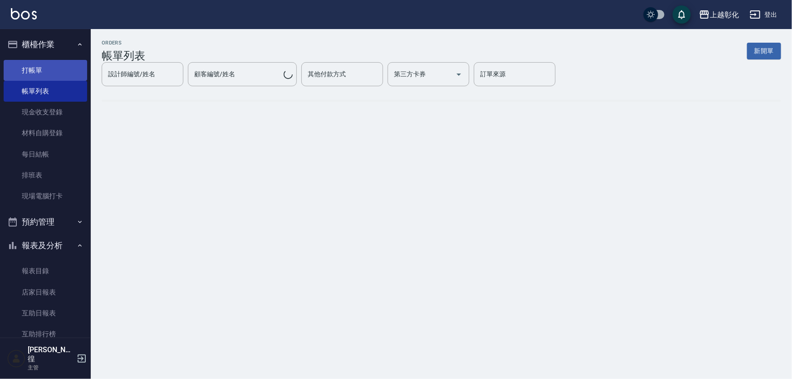
click at [60, 73] on link "打帳單" at bounding box center [46, 70] width 84 height 21
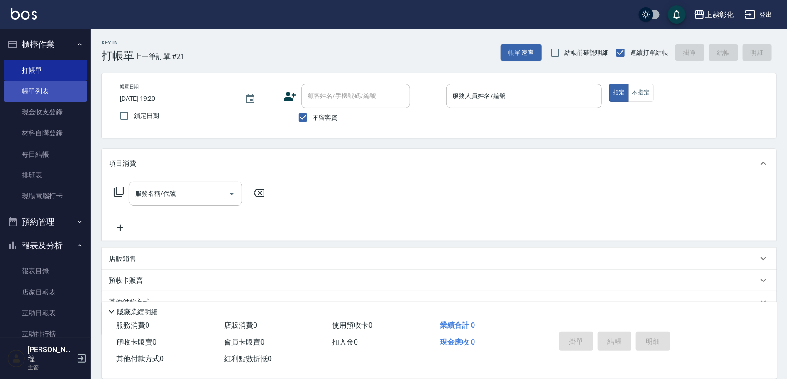
click at [45, 94] on link "帳單列表" at bounding box center [46, 91] width 84 height 21
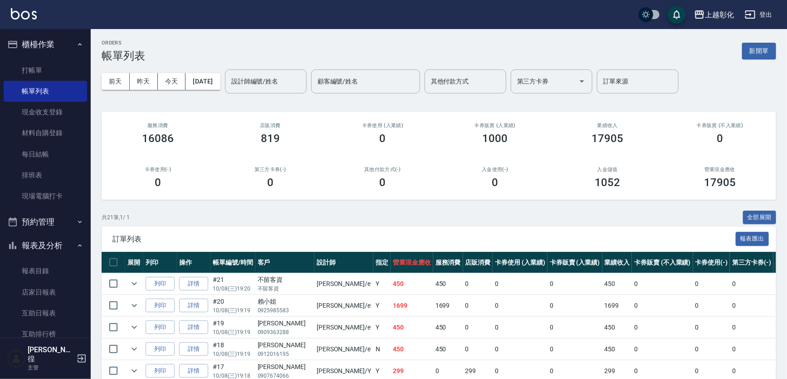
click at [274, 299] on div "賴小姐" at bounding box center [285, 302] width 54 height 10
click at [191, 302] on link "詳情" at bounding box center [193, 306] width 29 height 14
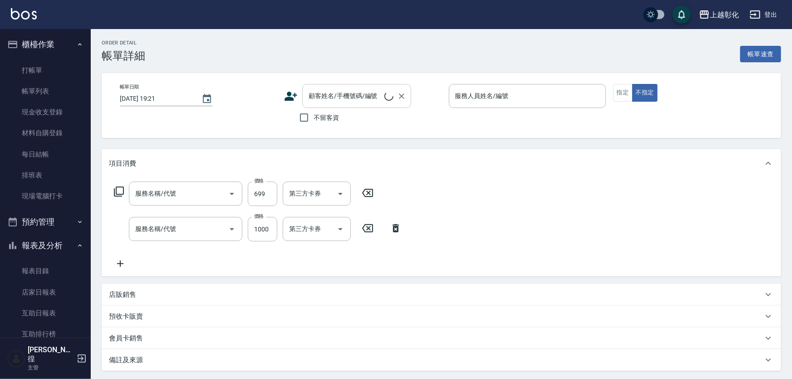
type input "[DATE] 19:19"
type input "[PERSON_NAME]-e"
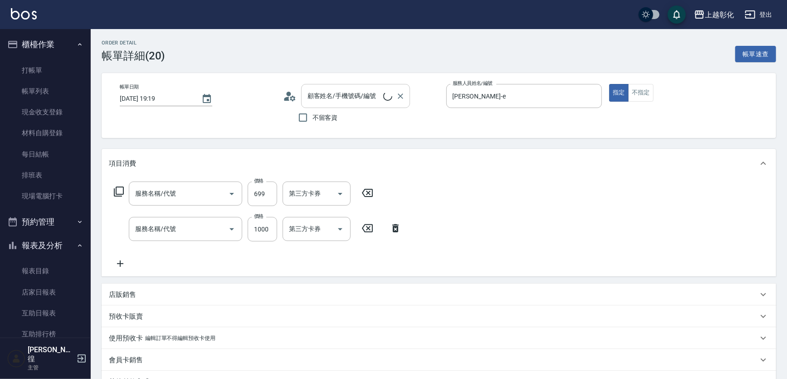
type input "SPA699(0699)"
type input "重整1組20片(7001)"
type input "[PERSON_NAME]小姐/0925985583/"
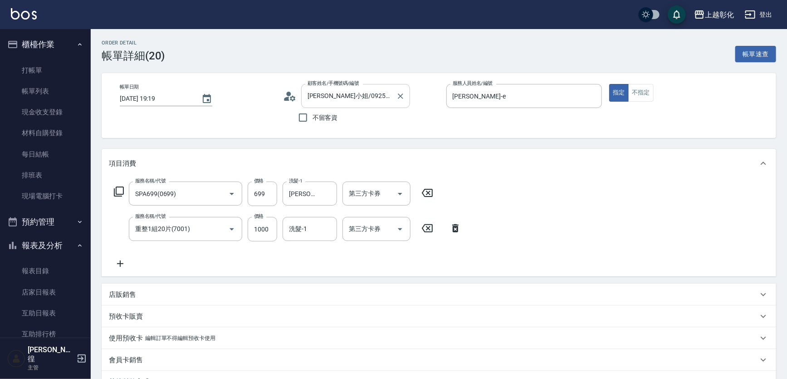
click at [317, 94] on input "[PERSON_NAME]小姐/0925985583/" at bounding box center [348, 96] width 87 height 16
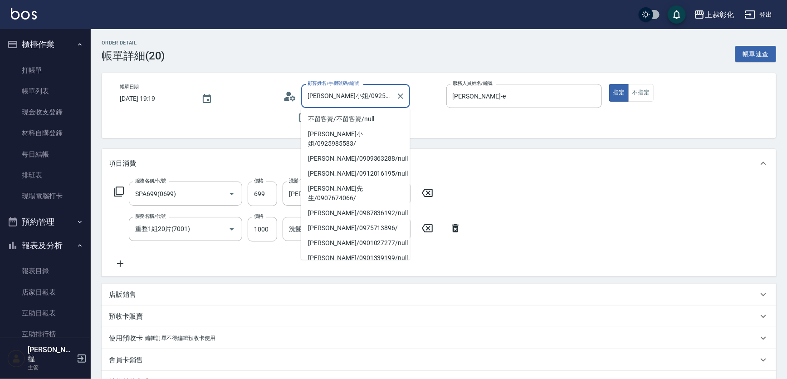
click at [317, 94] on input "[PERSON_NAME]小姐/0925985583/" at bounding box center [348, 96] width 87 height 16
click at [327, 99] on input "[PERSON_NAME]小姐/0925985583/" at bounding box center [348, 96] width 87 height 16
drag, startPoint x: 326, startPoint y: 99, endPoint x: 303, endPoint y: 98, distance: 23.2
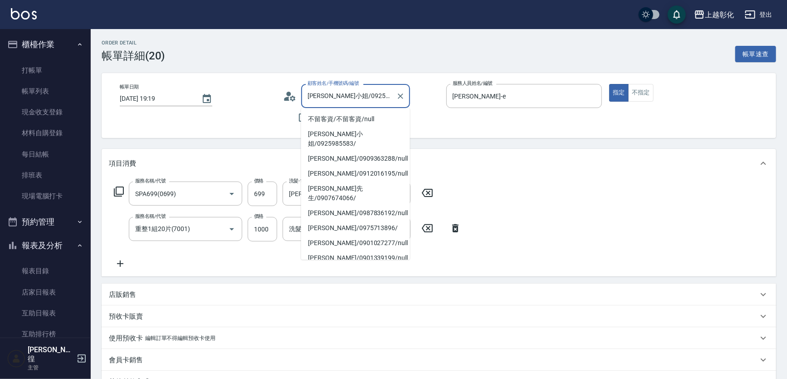
click at [303, 98] on div "賴小姐/0925985583/ 顧客姓名/手機號碼/編號" at bounding box center [355, 96] width 109 height 24
click at [34, 87] on link "帳單列表" at bounding box center [46, 91] width 84 height 21
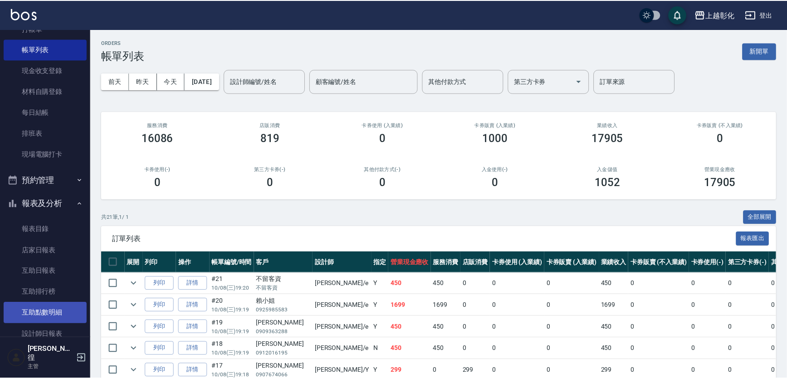
scroll to position [302, 0]
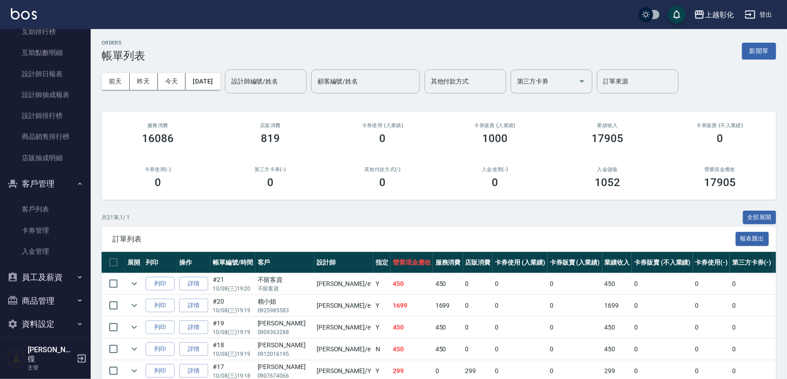
click at [64, 270] on button "員工及薪資" at bounding box center [46, 278] width 84 height 24
click at [56, 319] on link "全店打卡記錄" at bounding box center [46, 324] width 84 height 21
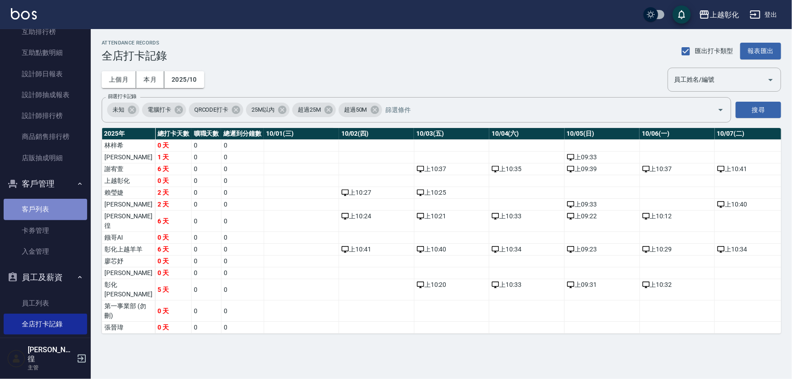
click at [71, 214] on link "客戶列表" at bounding box center [46, 209] width 84 height 21
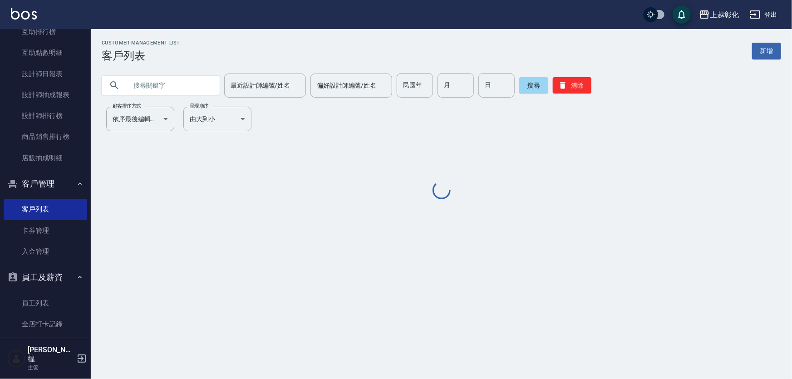
click at [164, 77] on input "text" at bounding box center [169, 85] width 85 height 25
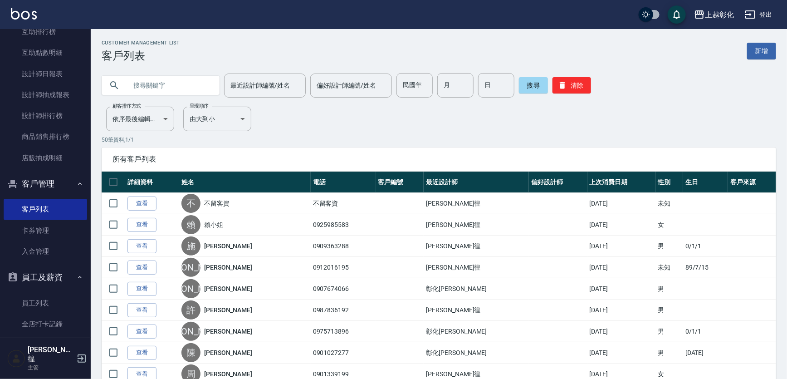
paste input "賴小姐/"
type input "賴小姐"
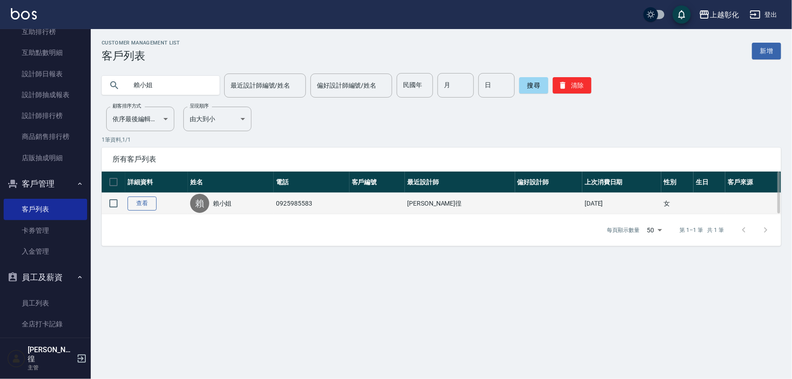
click at [146, 205] on link "查看" at bounding box center [142, 204] width 29 height 14
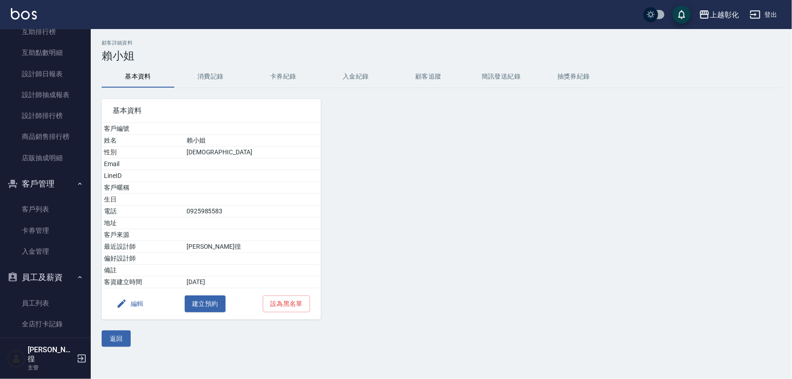
click at [325, 91] on div at bounding box center [407, 203] width 172 height 231
click at [359, 79] on button "入金紀錄" at bounding box center [356, 77] width 73 height 22
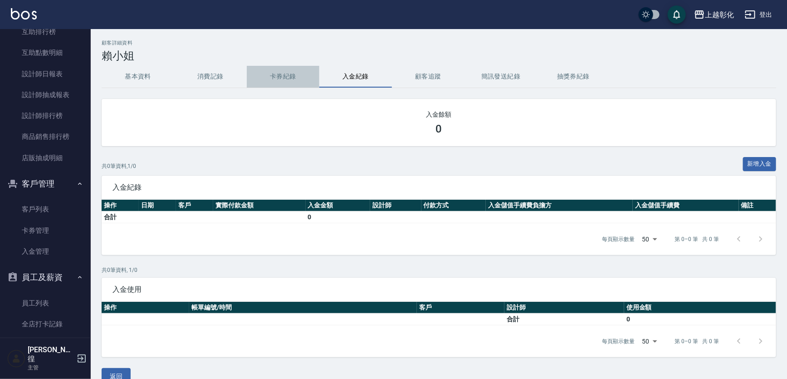
click at [281, 74] on button "卡券紀錄" at bounding box center [283, 77] width 73 height 22
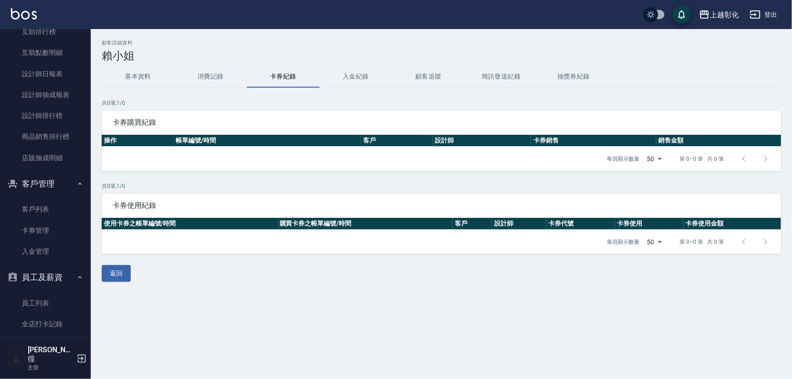
click at [240, 82] on button "消費記錄" at bounding box center [210, 77] width 73 height 22
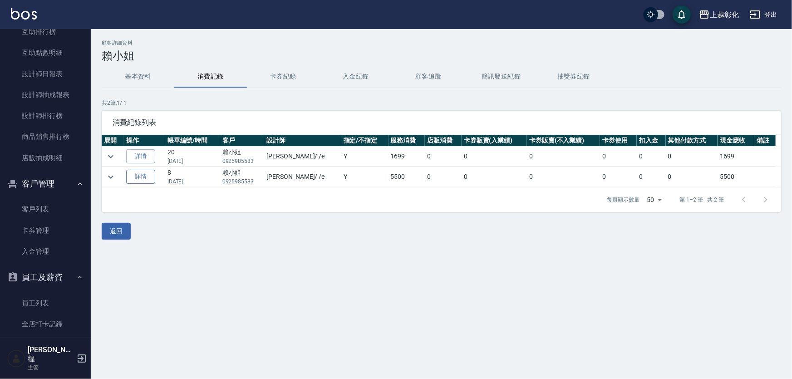
click at [154, 177] on link "詳情" at bounding box center [140, 177] width 29 height 14
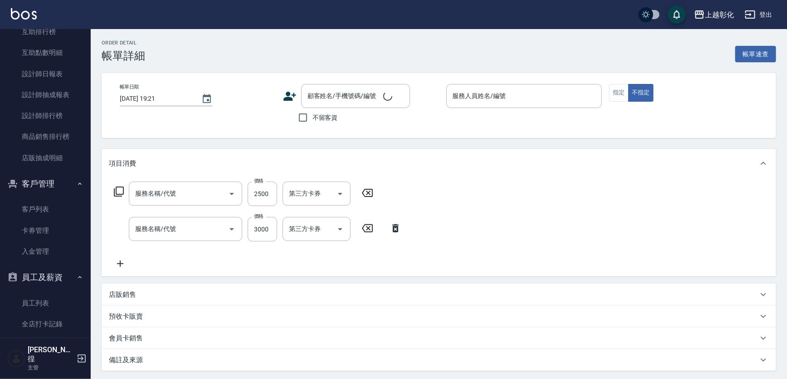
type input "[DATE] 17:43"
type input "[PERSON_NAME]-e"
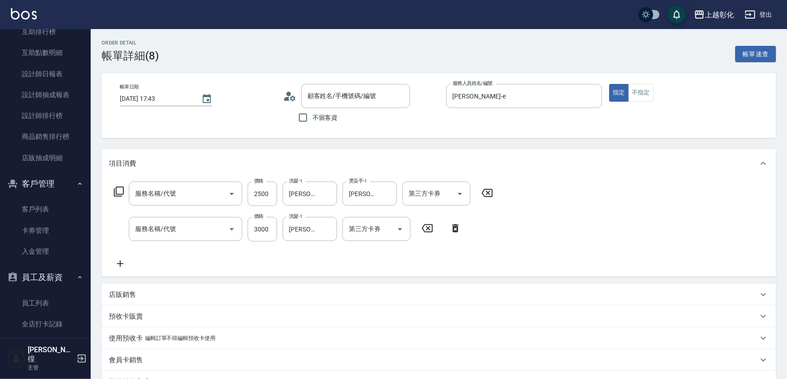
type input "過年染髮B(512)"
type input "重整1組20片(7001)"
type input "[PERSON_NAME]小姐/0925985583/"
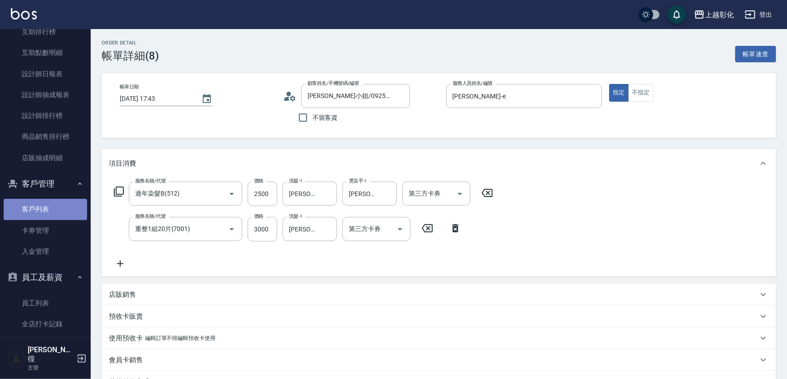
click at [49, 217] on link "客戶列表" at bounding box center [46, 209] width 84 height 21
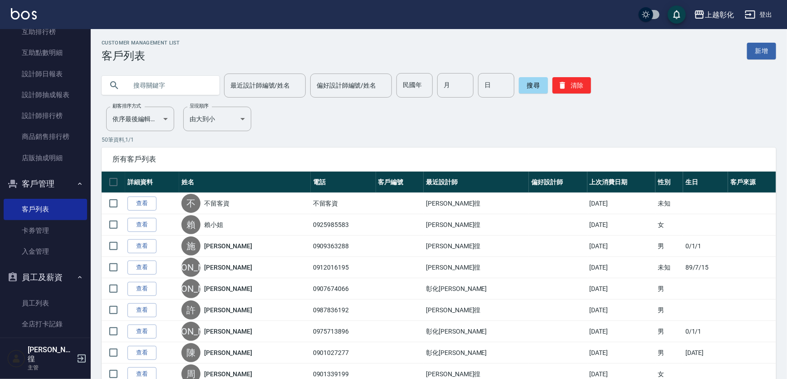
click at [202, 82] on input "text" at bounding box center [169, 85] width 85 height 25
click at [197, 84] on input "text" at bounding box center [169, 85] width 85 height 25
type input "0985649057"
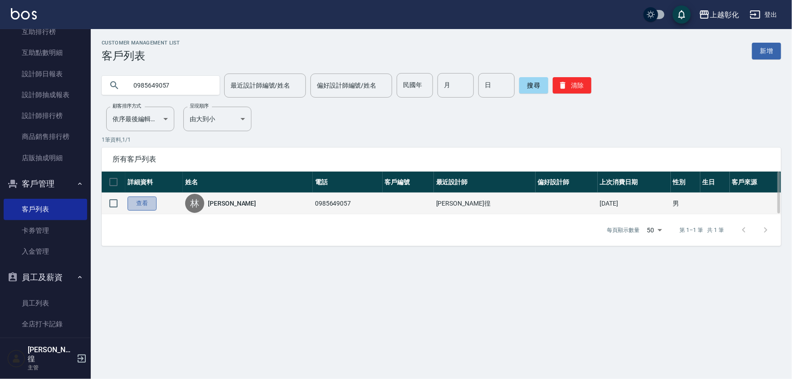
click at [136, 197] on link "查看" at bounding box center [142, 204] width 29 height 14
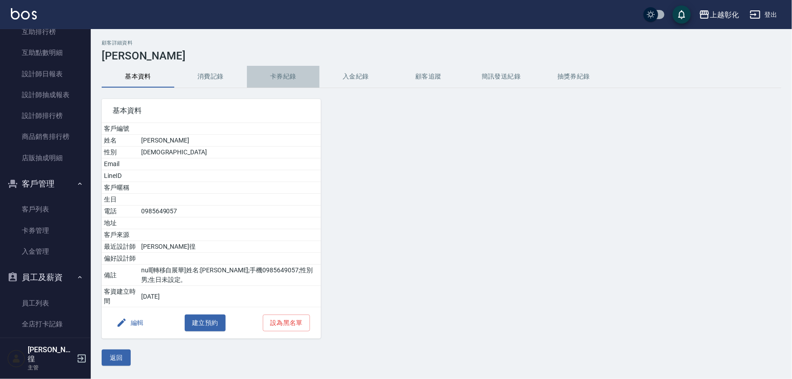
click at [285, 76] on button "卡券紀錄" at bounding box center [283, 77] width 73 height 22
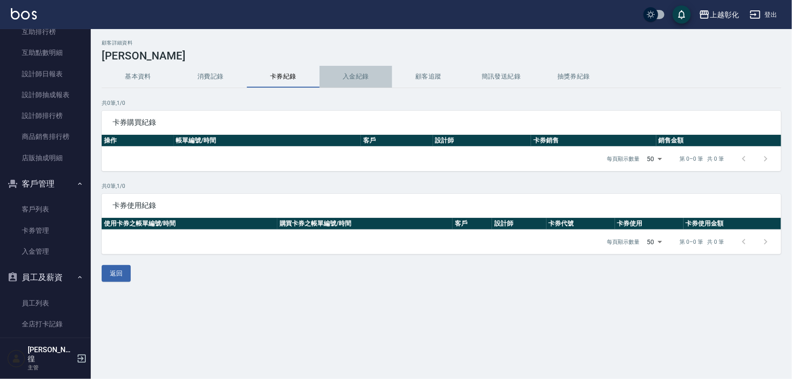
click at [374, 73] on button "入金紀錄" at bounding box center [356, 77] width 73 height 22
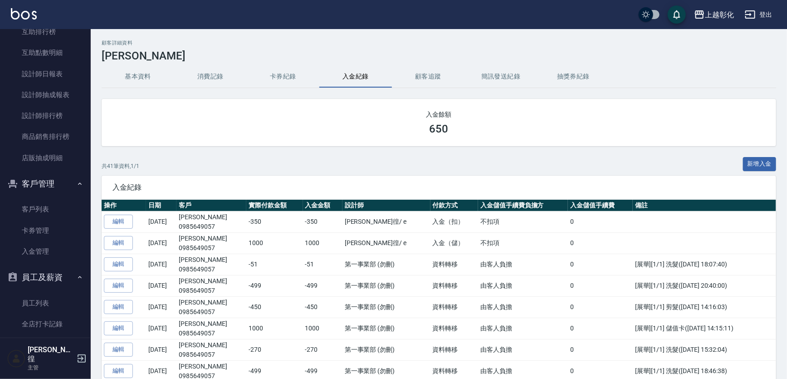
click at [758, 178] on div "入金紀錄" at bounding box center [439, 188] width 675 height 24
click at [758, 158] on button "新增入金" at bounding box center [760, 164] width 34 height 14
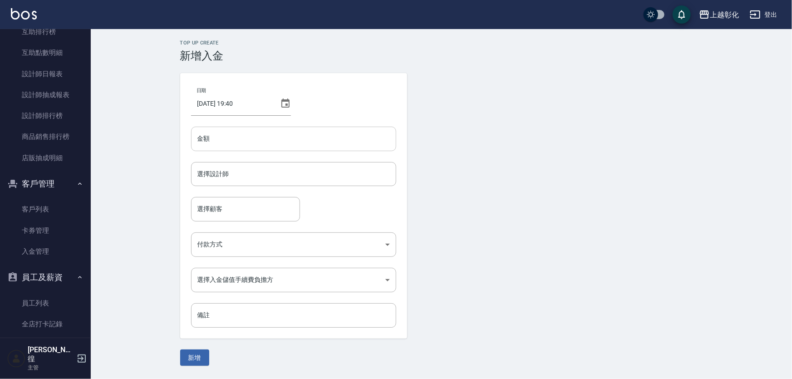
click at [279, 143] on input "金額" at bounding box center [293, 139] width 205 height 25
type input "2000"
click at [228, 169] on input "選擇設計師" at bounding box center [293, 174] width 197 height 16
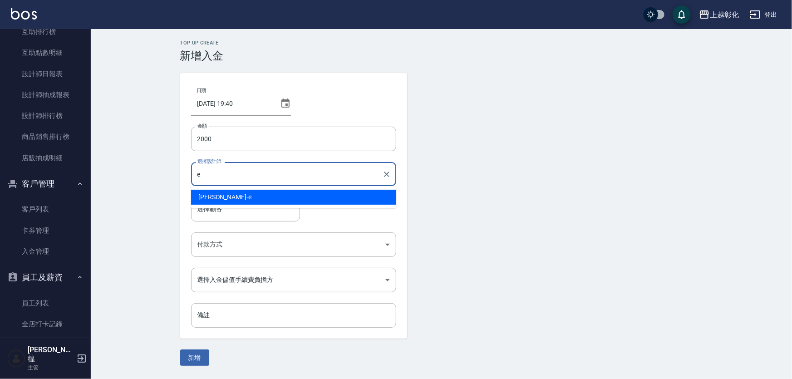
click at [217, 193] on div "[PERSON_NAME] -e" at bounding box center [293, 197] width 205 height 15
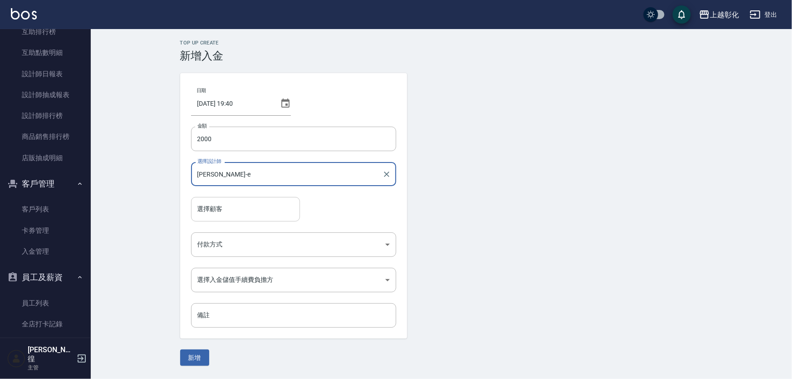
click at [211, 200] on div "選擇顧客" at bounding box center [245, 209] width 109 height 24
type input "[PERSON_NAME]-e"
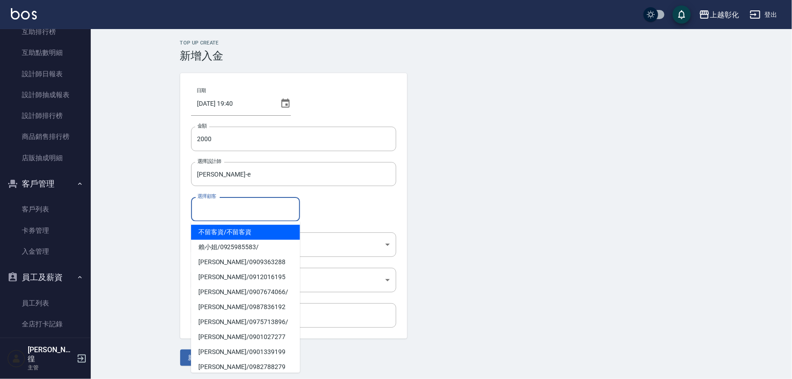
type input "f"
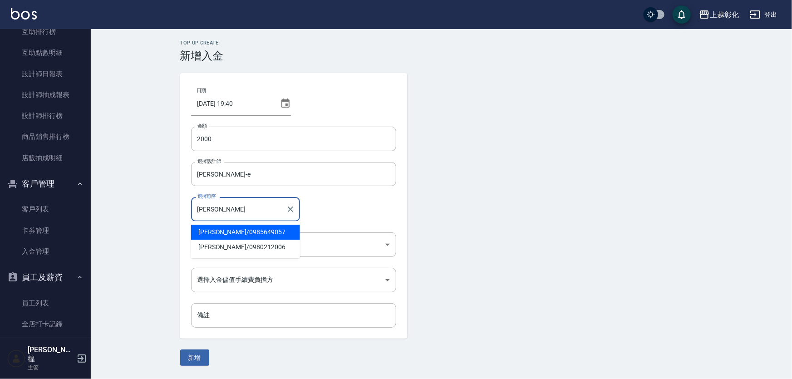
click at [210, 236] on span "[PERSON_NAME]/ 0985649057" at bounding box center [245, 232] width 109 height 15
type input "[PERSON_NAME]/0985649057"
click at [208, 250] on body "上越彰化 登出 櫃檯作業 打帳單 帳單列表 現金收支登錄 材料自購登錄 每日結帳 排班表 現場電腦打卡 預約管理 預約管理 單日預約紀錄 單週預約紀錄 報表及…" at bounding box center [396, 189] width 792 height 379
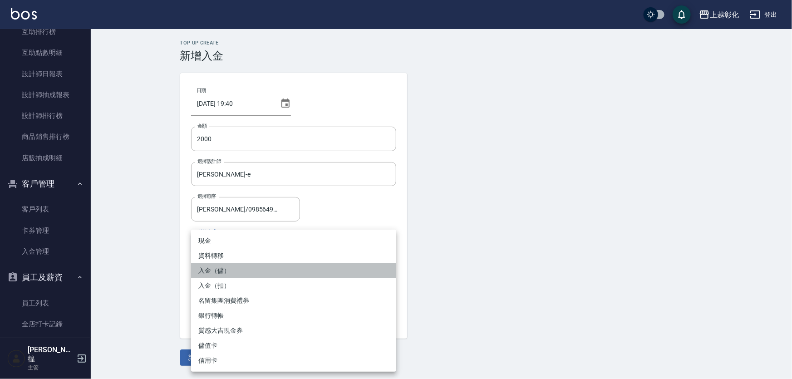
click at [239, 269] on li "入金（儲）" at bounding box center [293, 270] width 205 height 15
type input "入金（儲）"
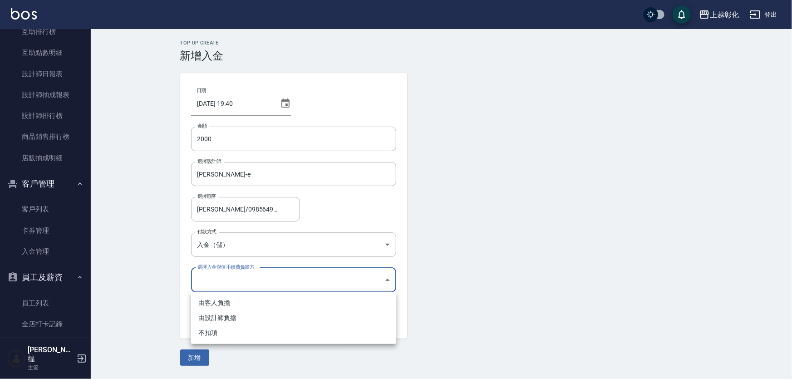
click at [221, 285] on body "上越彰化 登出 櫃檯作業 打帳單 帳單列表 現金收支登錄 材料自購登錄 每日結帳 排班表 現場電腦打卡 預約管理 預約管理 單日預約紀錄 單週預約紀錄 報表及…" at bounding box center [396, 189] width 792 height 379
click at [209, 335] on li "不扣項" at bounding box center [293, 332] width 205 height 15
type input "WITHOUTHANDLINGFEE"
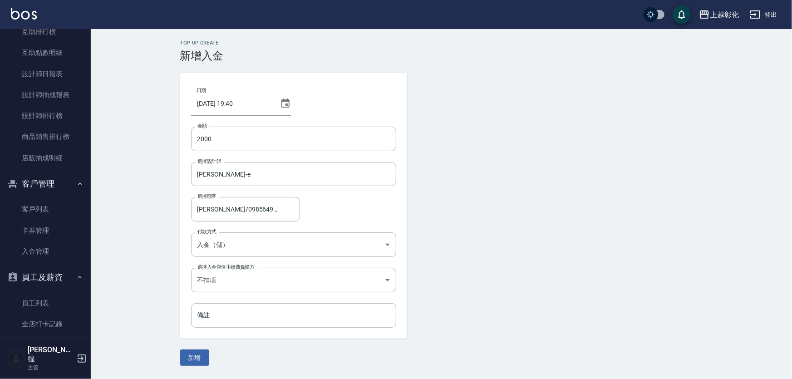
click at [174, 323] on div "Top Up Create 新增入金 日期 [DATE] 19:40 金額 2000 金額 選擇設計師 [PERSON_NAME]-e 選擇設計師 選擇顧客 …" at bounding box center [441, 203] width 545 height 326
click at [196, 358] on button "新增" at bounding box center [194, 357] width 29 height 17
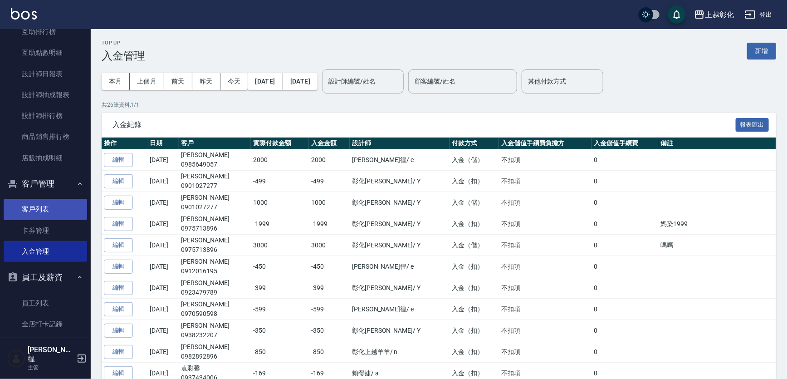
click at [51, 212] on link "客戶列表" at bounding box center [46, 209] width 84 height 21
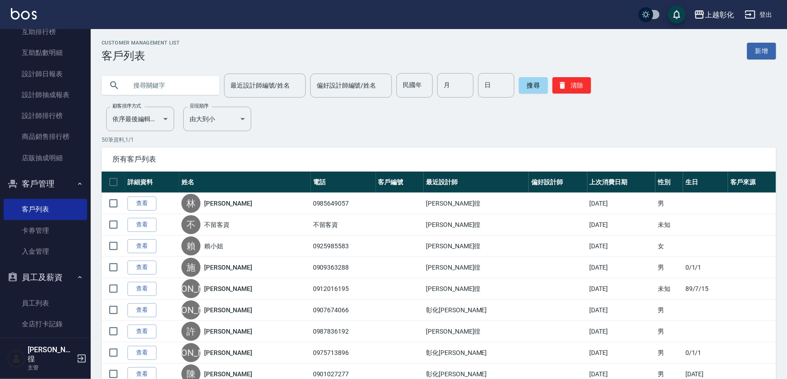
click at [155, 88] on input "text" at bounding box center [169, 85] width 85 height 25
type input "0928946755"
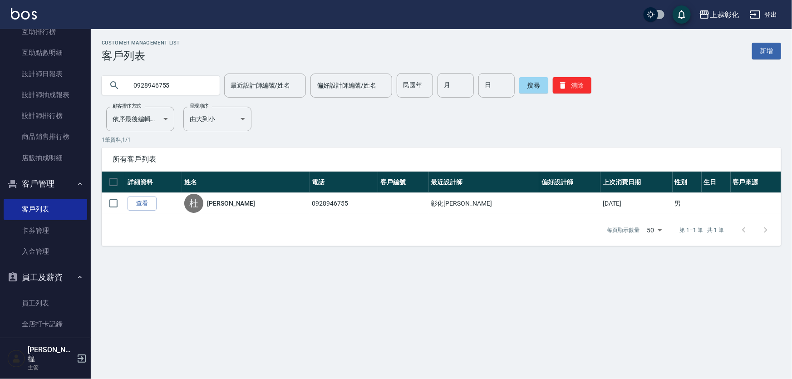
click at [150, 201] on link "查看" at bounding box center [142, 204] width 29 height 14
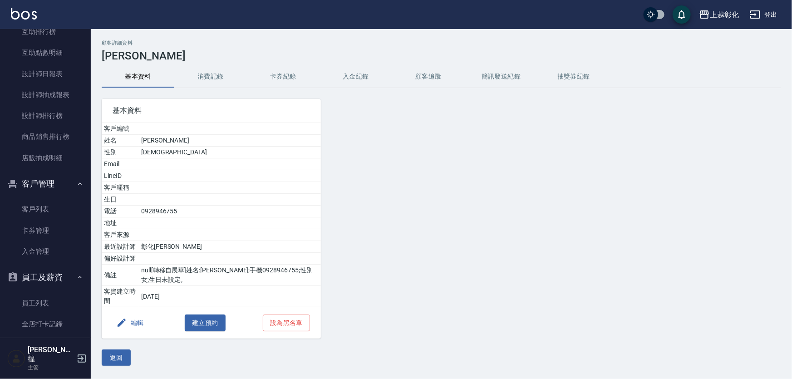
click at [352, 74] on button "入金紀錄" at bounding box center [356, 77] width 73 height 22
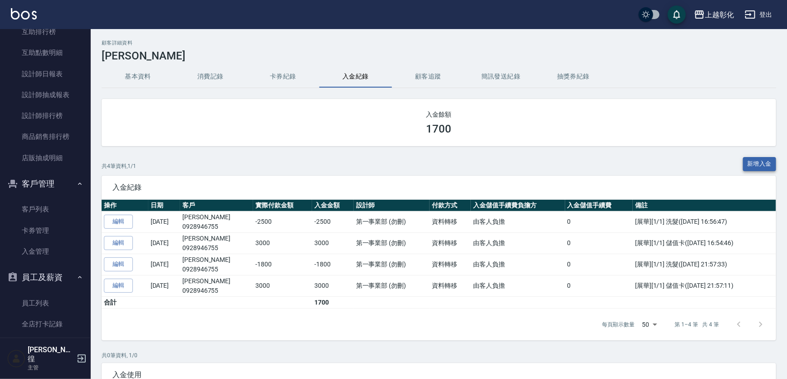
click at [754, 165] on button "新增入金" at bounding box center [760, 164] width 34 height 14
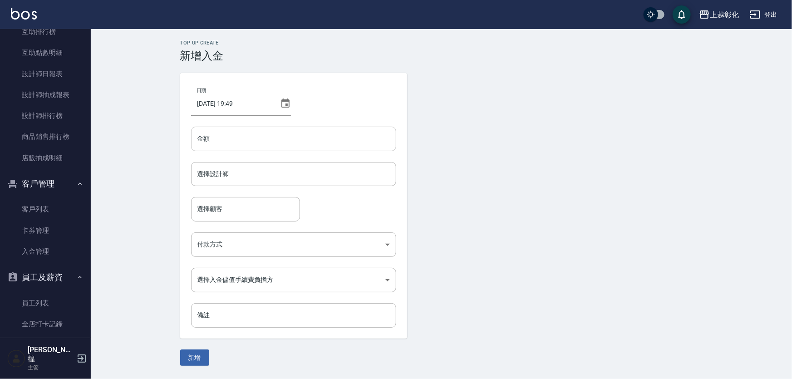
click at [286, 142] on input "金額" at bounding box center [293, 139] width 205 height 25
type input "-1700"
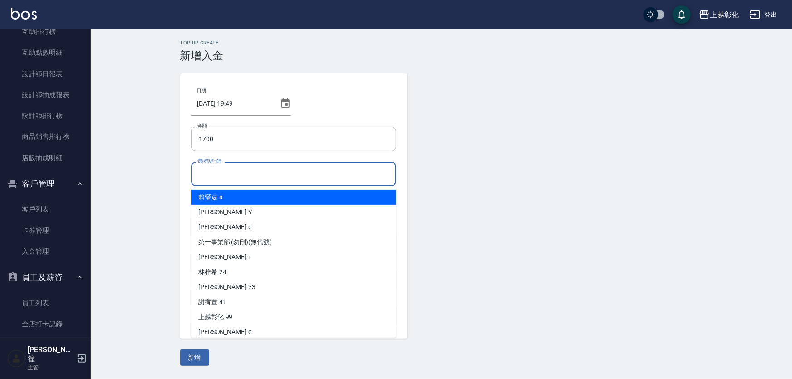
click at [243, 179] on input "選擇設計師" at bounding box center [293, 174] width 197 height 16
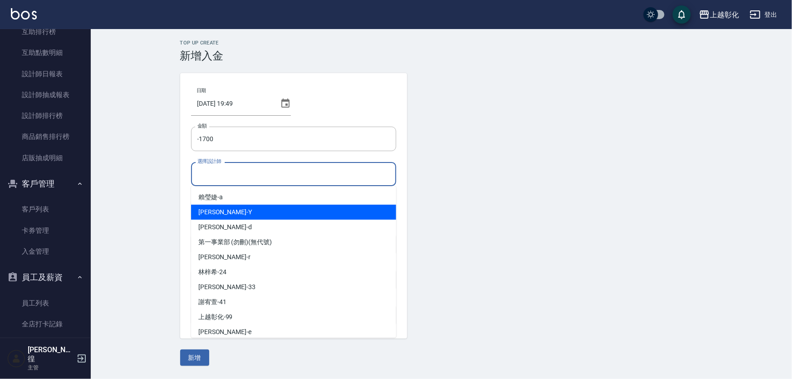
click at [229, 211] on div "[PERSON_NAME] -Y" at bounding box center [293, 212] width 205 height 15
type input "[PERSON_NAME]-Y"
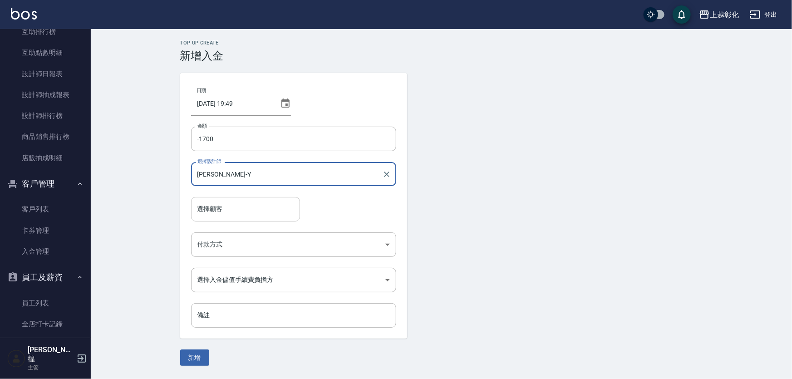
click at [231, 204] on input "選擇顧客" at bounding box center [245, 209] width 101 height 16
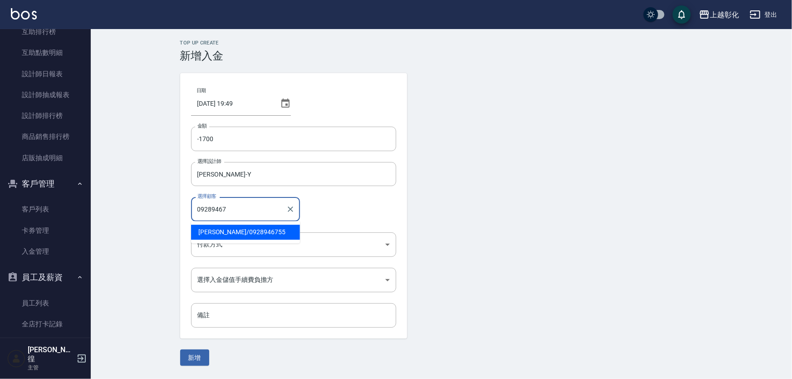
click at [219, 234] on span "[PERSON_NAME] / 0928946755" at bounding box center [245, 232] width 109 height 15
type input "[PERSON_NAME]/0928946755"
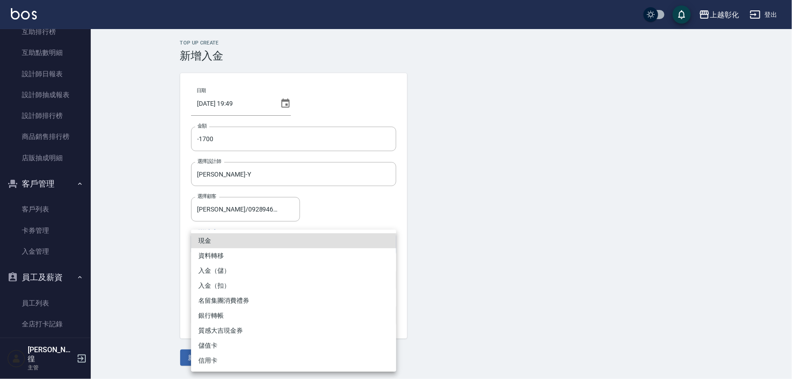
click at [232, 245] on body "上越彰化 登出 櫃檯作業 打帳單 帳單列表 現金收支登錄 材料自購登錄 每日結帳 排班表 現場電腦打卡 預約管理 預約管理 單日預約紀錄 單週預約紀錄 報表及…" at bounding box center [396, 189] width 792 height 379
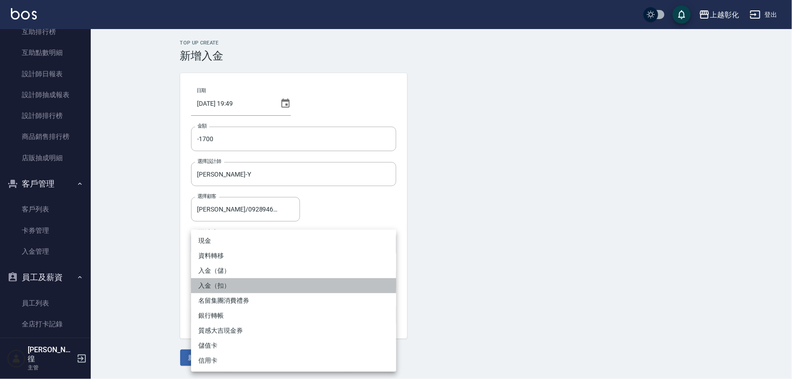
click at [218, 287] on li "入金（扣）" at bounding box center [293, 285] width 205 height 15
type input "入金（扣）"
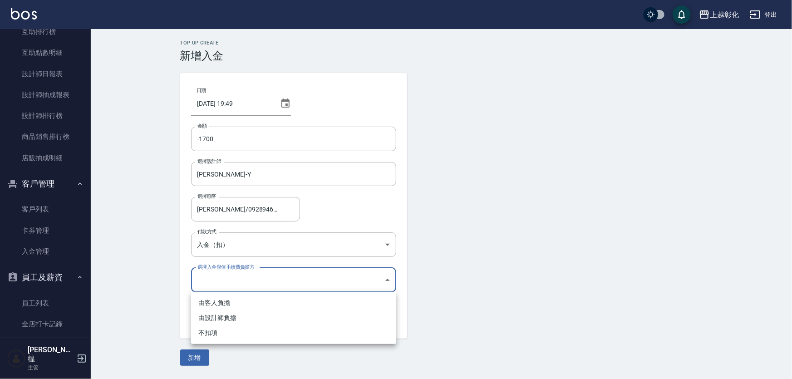
click at [227, 286] on body "上越彰化 登出 櫃檯作業 打帳單 帳單列表 現金收支登錄 材料自購登錄 每日結帳 排班表 現場電腦打卡 預約管理 預約管理 單日預約紀錄 單週預約紀錄 報表及…" at bounding box center [396, 189] width 792 height 379
click at [221, 333] on li "不扣項" at bounding box center [293, 332] width 205 height 15
type input "WITHOUTHANDLINGFEE"
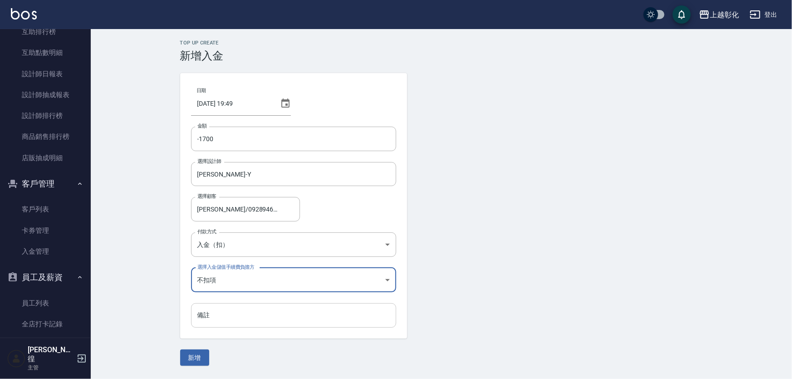
click at [213, 317] on input "備註" at bounding box center [293, 315] width 205 height 25
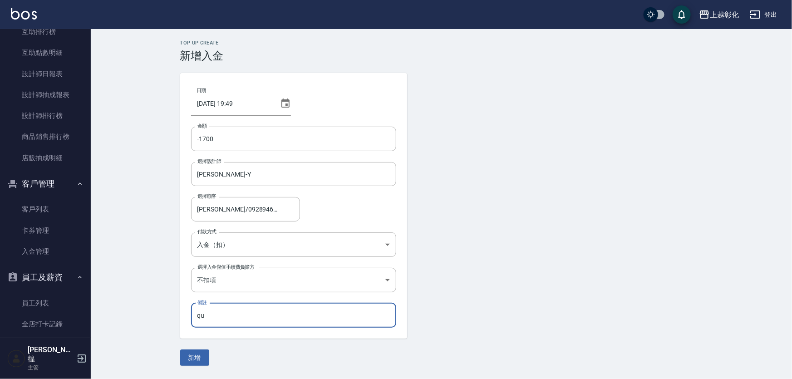
type input "q"
type input "闝"
click at [216, 313] on input "漂*1染2799長*1000" at bounding box center [293, 315] width 205 height 25
type input "漂*1染*2799長*1000"
click at [198, 354] on button "新增" at bounding box center [194, 357] width 29 height 17
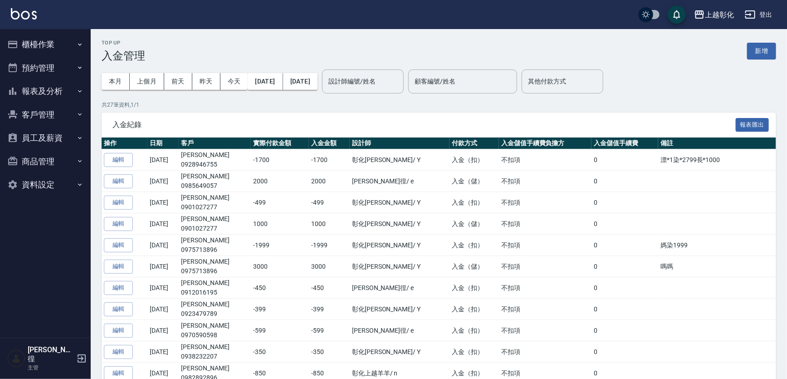
click at [38, 118] on button "客戶管理" at bounding box center [46, 115] width 84 height 24
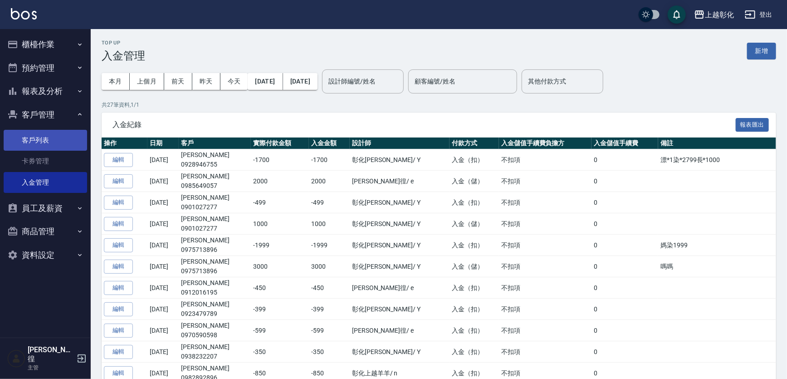
click at [31, 143] on link "客戶列表" at bounding box center [46, 140] width 84 height 21
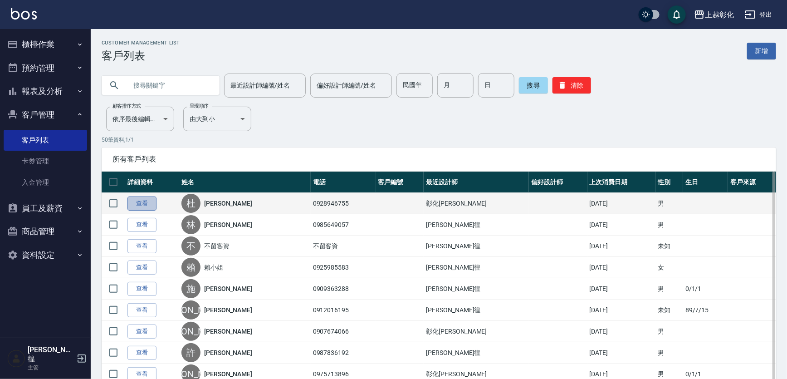
click at [146, 204] on link "查看" at bounding box center [142, 204] width 29 height 14
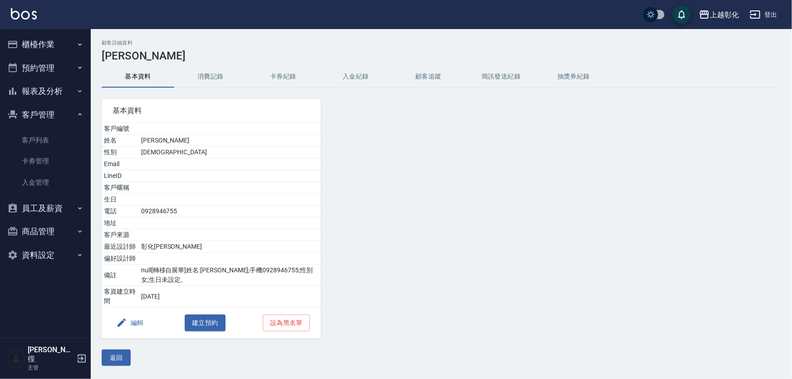
click at [354, 79] on button "入金紀錄" at bounding box center [356, 77] width 73 height 22
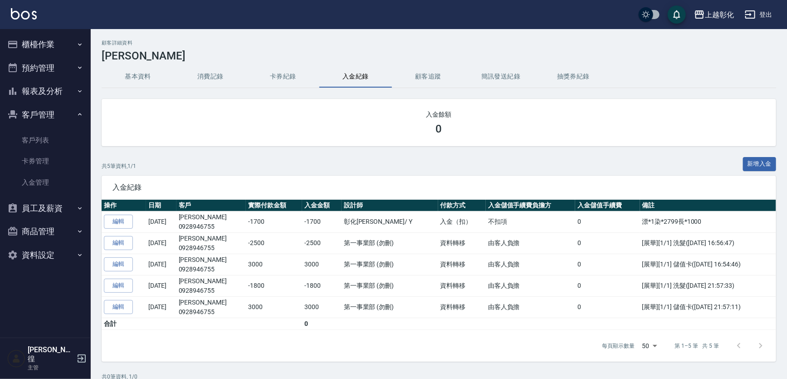
click at [132, 77] on button "基本資料" at bounding box center [138, 77] width 73 height 22
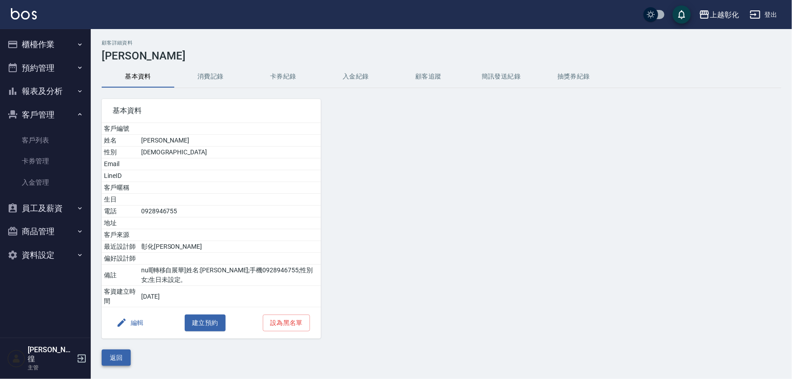
click at [112, 354] on button "返回" at bounding box center [116, 357] width 29 height 17
